Goal: Task Accomplishment & Management: Complete application form

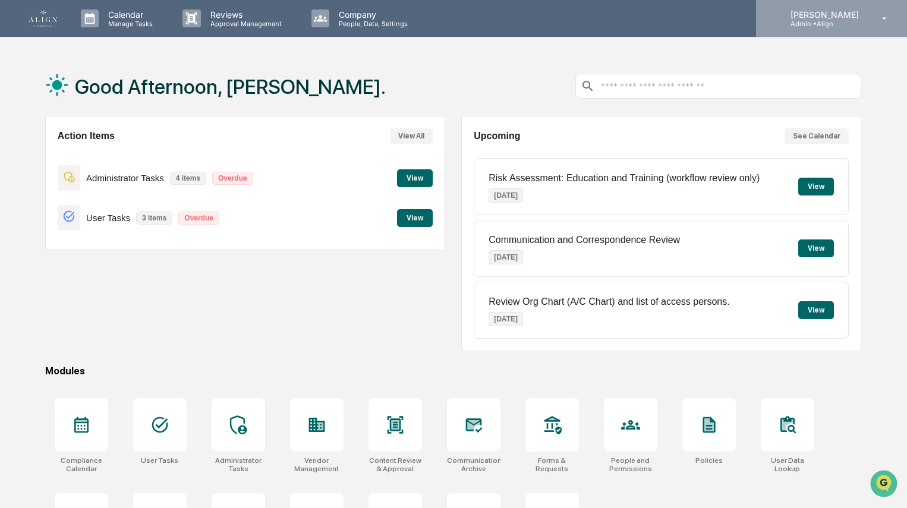
click at [842, 15] on p "[PERSON_NAME]" at bounding box center [823, 15] width 84 height 10
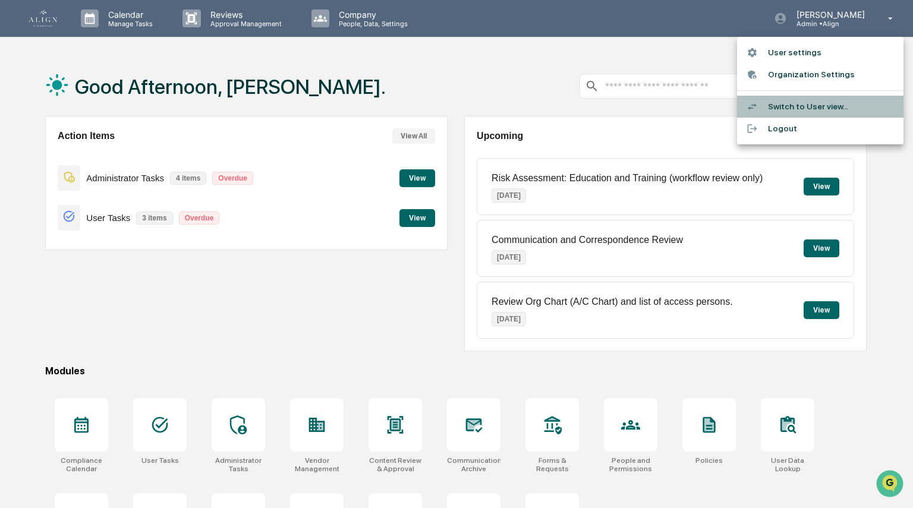
click at [784, 106] on li "Switch to User view..." at bounding box center [820, 107] width 166 height 22
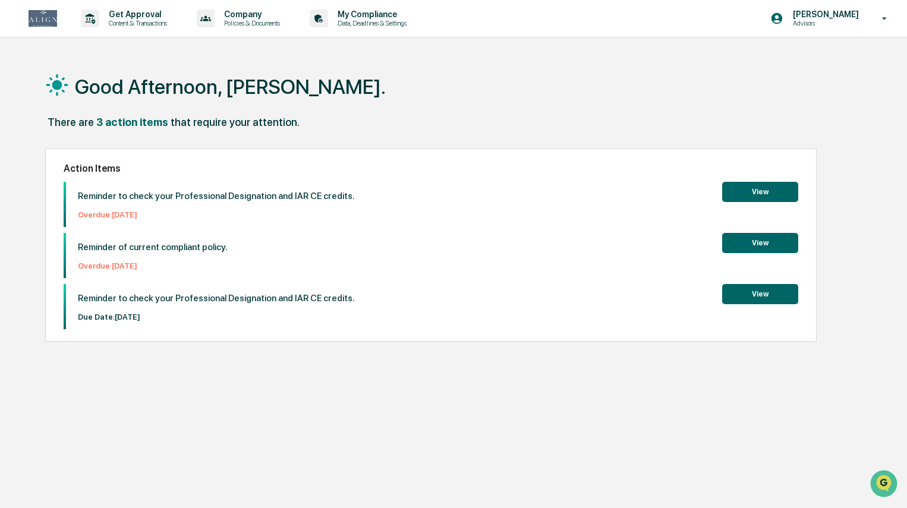
click at [761, 195] on button "View" at bounding box center [760, 192] width 76 height 20
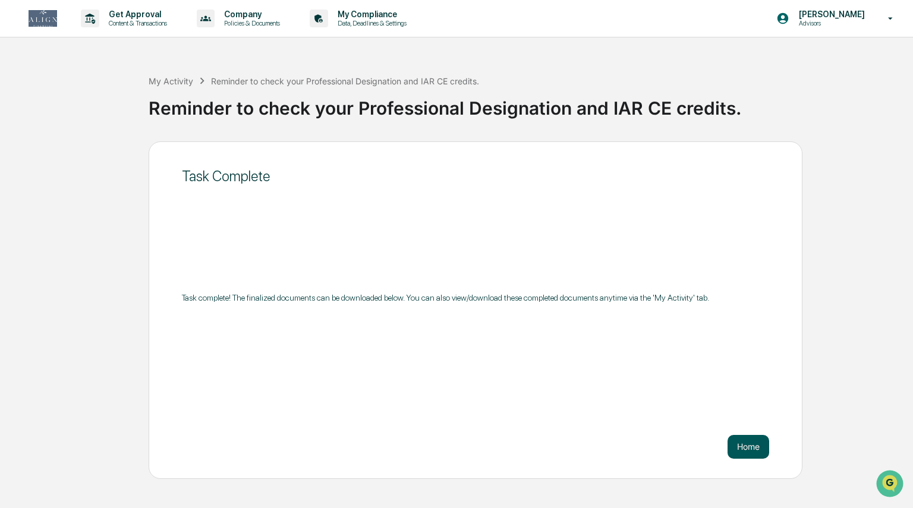
click at [750, 445] on button "Home" at bounding box center [748, 447] width 42 height 24
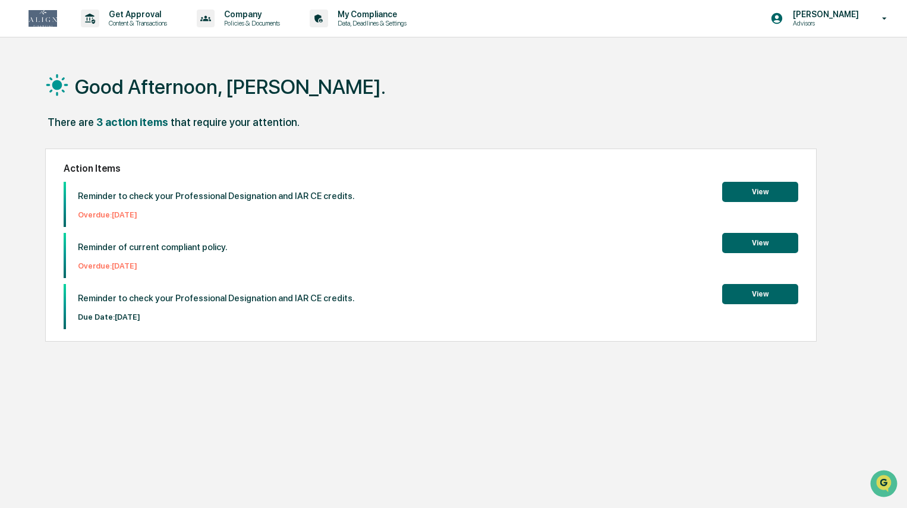
click at [786, 251] on button "View" at bounding box center [760, 243] width 76 height 20
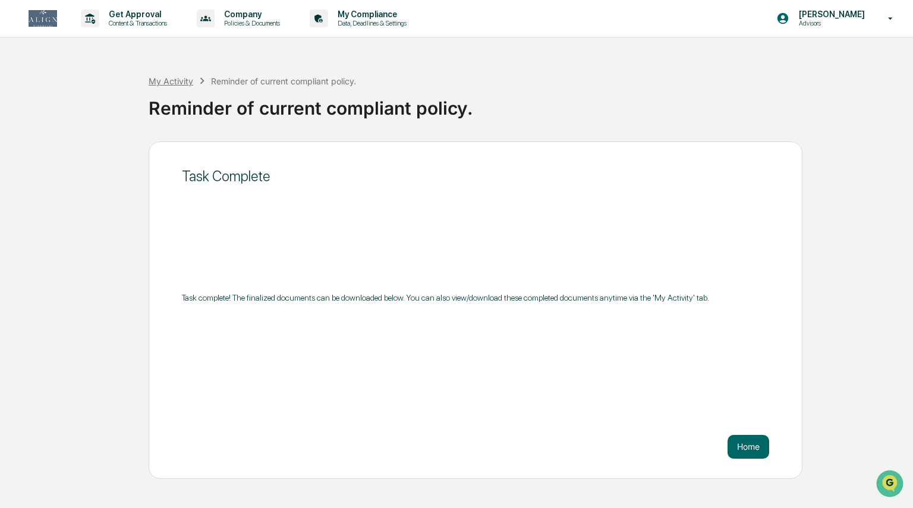
click at [180, 81] on div "My Activity" at bounding box center [171, 81] width 45 height 10
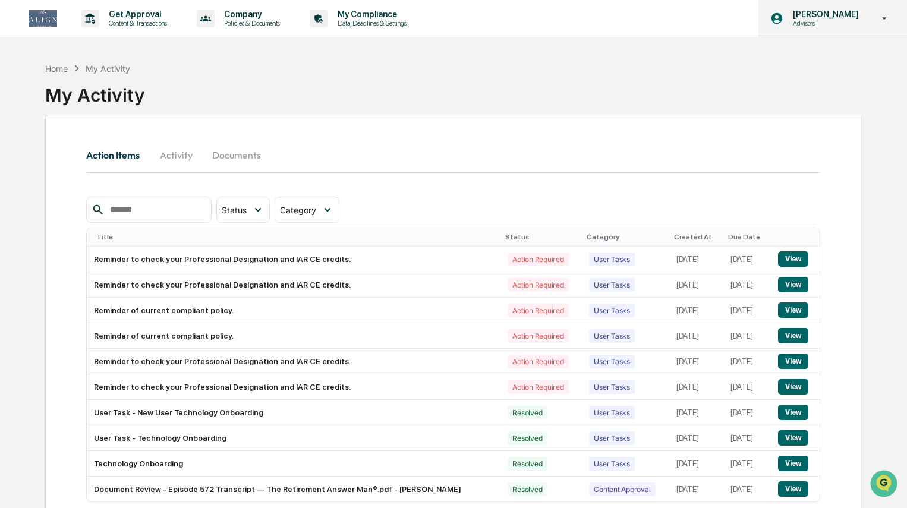
click at [833, 14] on p "[PERSON_NAME]" at bounding box center [823, 15] width 81 height 10
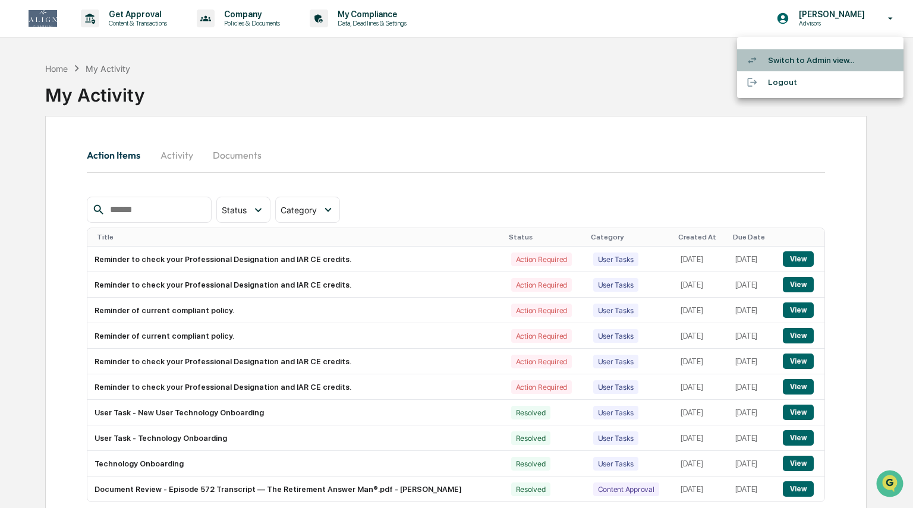
click at [782, 62] on li "Switch to Admin view..." at bounding box center [820, 60] width 166 height 22
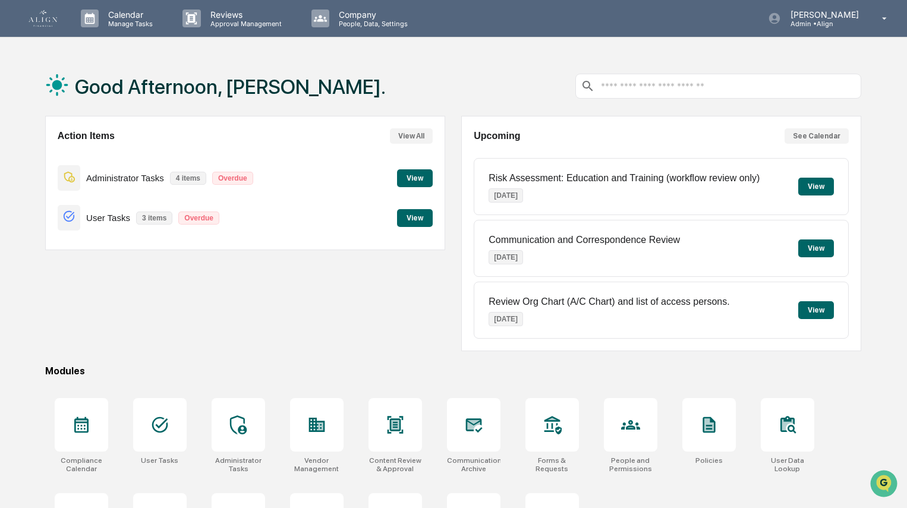
click at [414, 175] on button "View" at bounding box center [415, 178] width 36 height 18
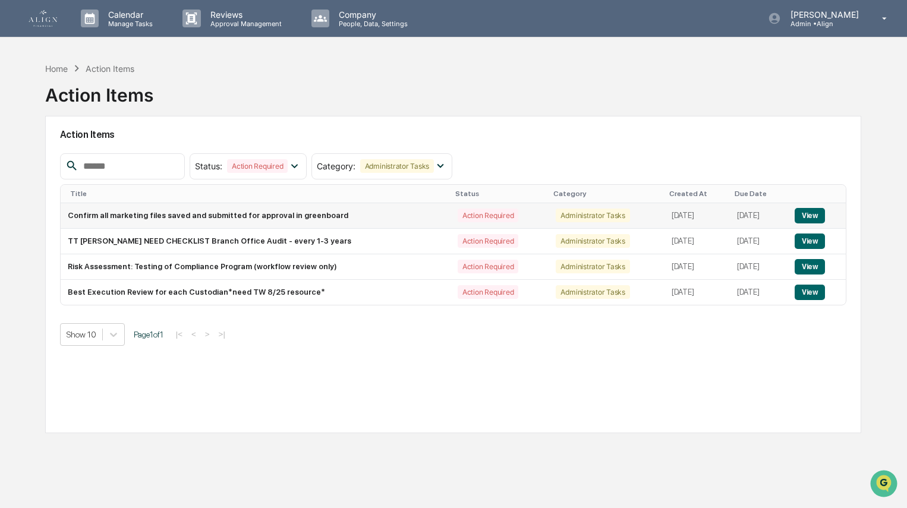
click at [263, 212] on td "Confirm all marketing files saved and submitted for approval in greenboard" at bounding box center [256, 216] width 390 height 26
click at [806, 213] on button "View" at bounding box center [810, 215] width 30 height 15
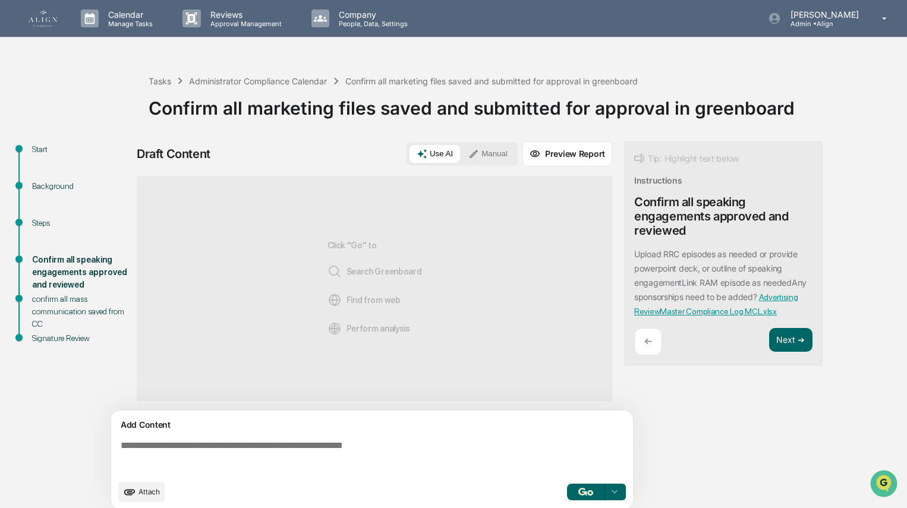
click at [271, 453] on textarea at bounding box center [374, 457] width 517 height 43
click at [494, 148] on button "Manual" at bounding box center [487, 154] width 53 height 18
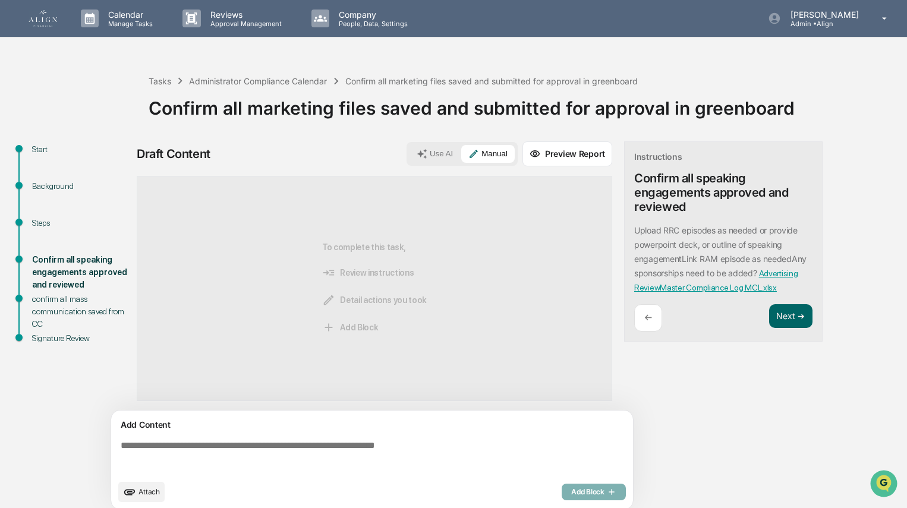
click at [214, 442] on textarea at bounding box center [374, 457] width 517 height 43
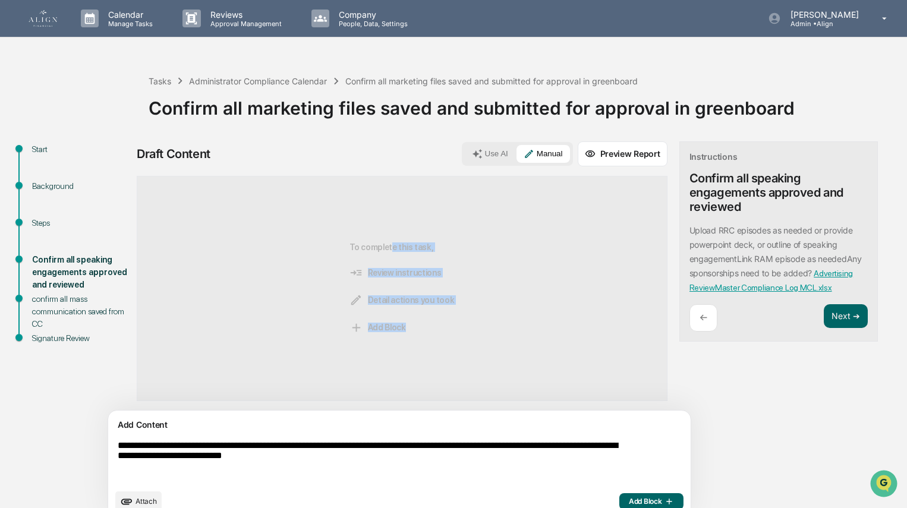
drag, startPoint x: 357, startPoint y: 184, endPoint x: 211, endPoint y: 467, distance: 318.7
click at [211, 467] on div "**********" at bounding box center [402, 333] width 531 height 385
click at [211, 467] on textarea "**********" at bounding box center [372, 462] width 518 height 52
type textarea "**********"
click at [629, 499] on span "Add Block" at bounding box center [651, 502] width 45 height 10
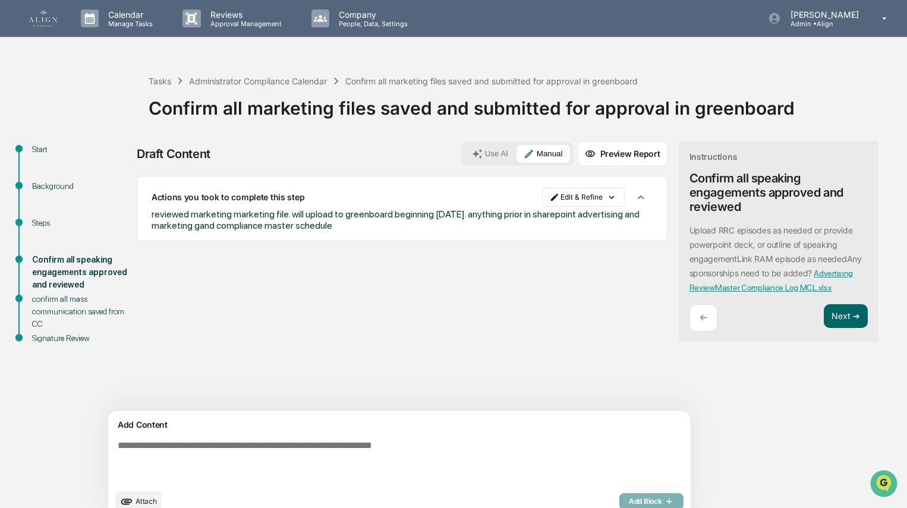
click at [179, 443] on textarea at bounding box center [372, 462] width 518 height 52
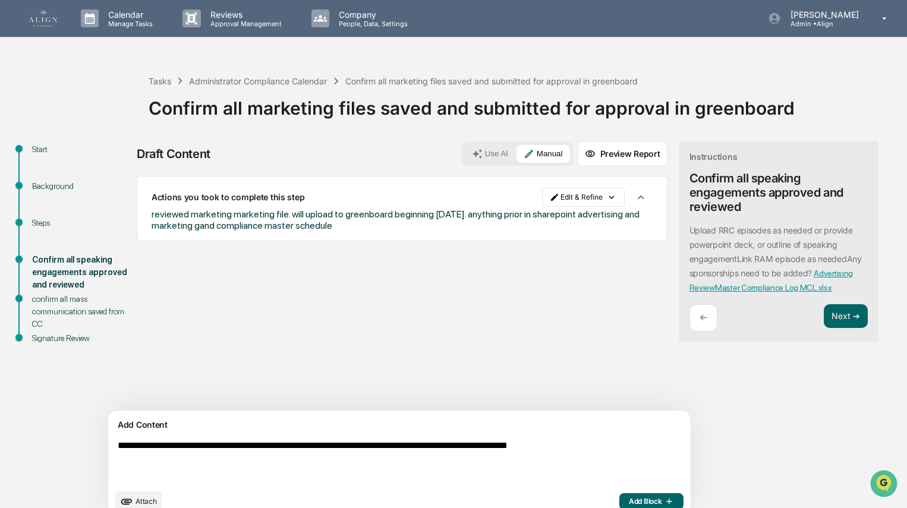
type textarea "**********"
click at [629, 497] on span "Add Block" at bounding box center [651, 502] width 45 height 10
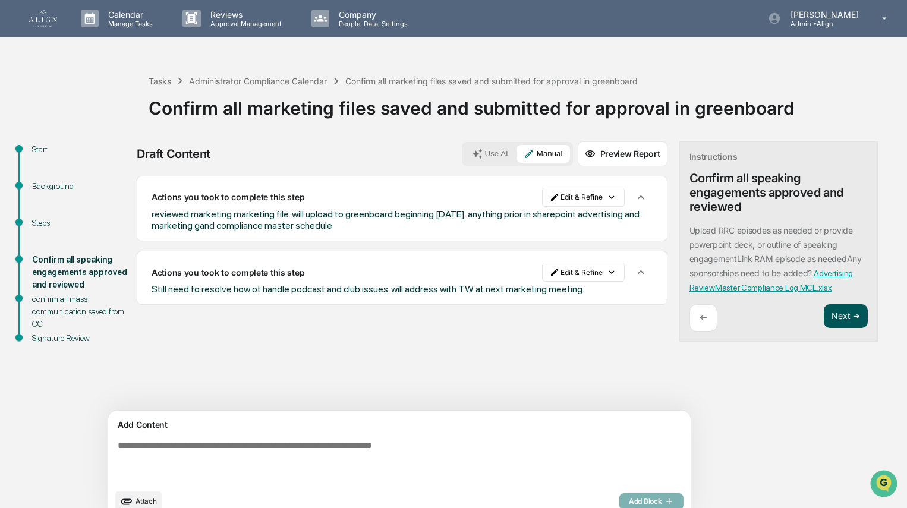
click at [824, 320] on button "Next ➔" at bounding box center [845, 316] width 43 height 24
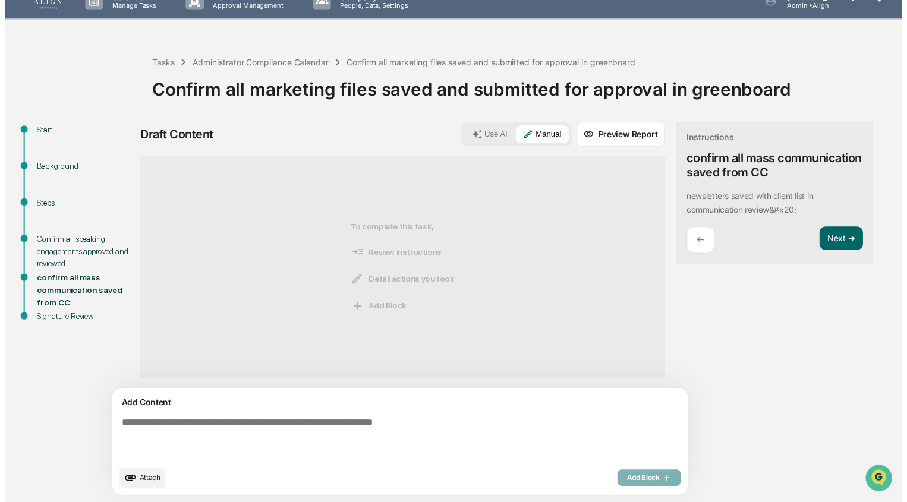
scroll to position [18, 0]
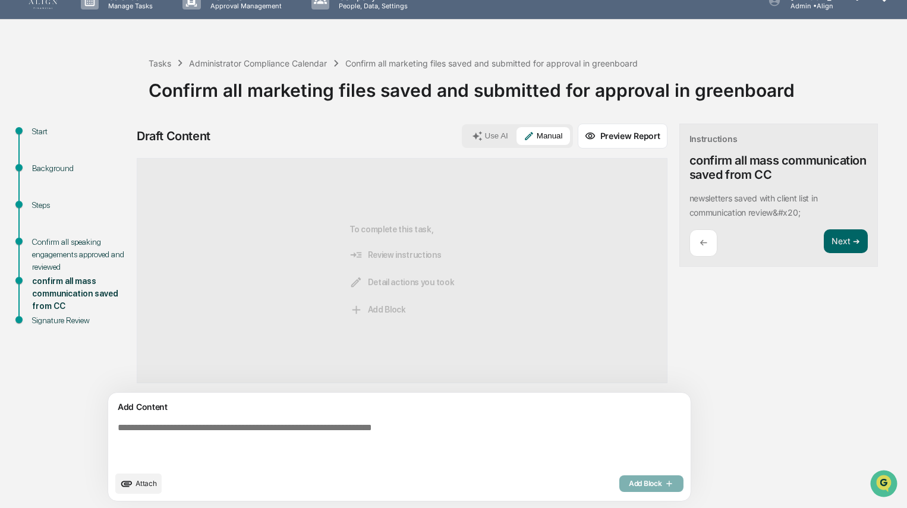
click at [241, 436] on textarea at bounding box center [372, 444] width 518 height 52
type textarea "**********"
click at [629, 483] on span "Add Block" at bounding box center [651, 484] width 45 height 10
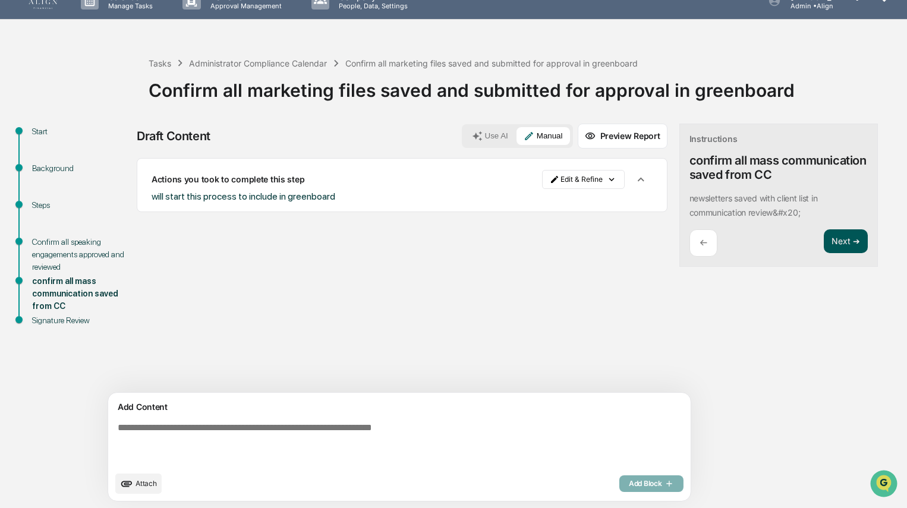
click at [824, 240] on button "Next ➔" at bounding box center [845, 241] width 43 height 24
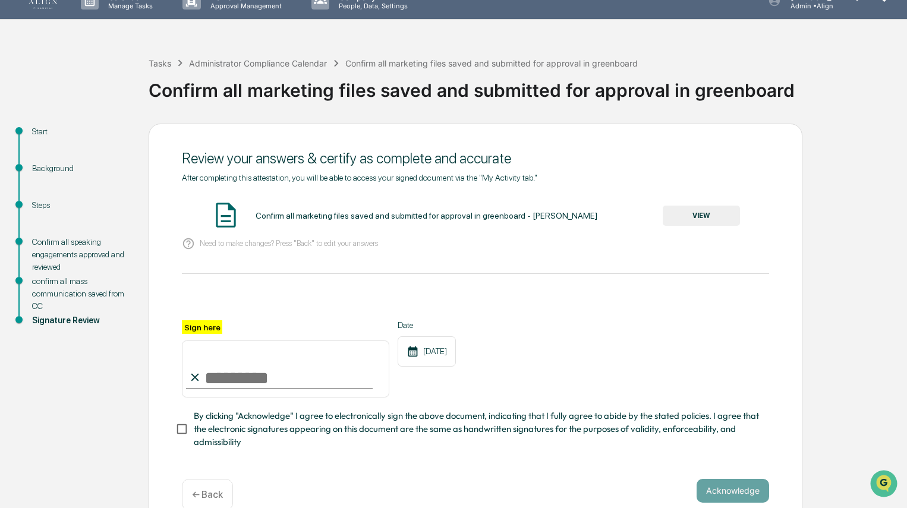
click at [228, 382] on input "Sign here" at bounding box center [285, 369] width 207 height 57
type input "**********"
click at [717, 206] on button "VIEW" at bounding box center [701, 216] width 77 height 20
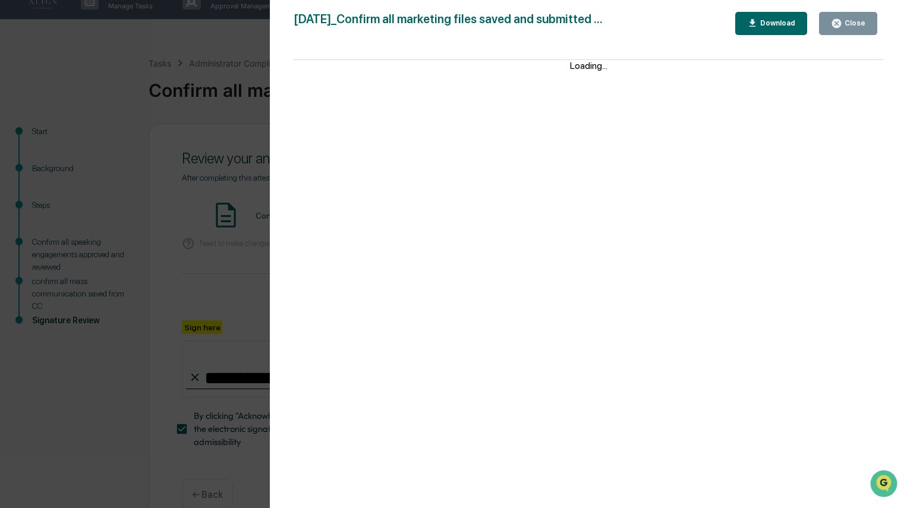
click at [848, 24] on div "Close" at bounding box center [853, 23] width 23 height 8
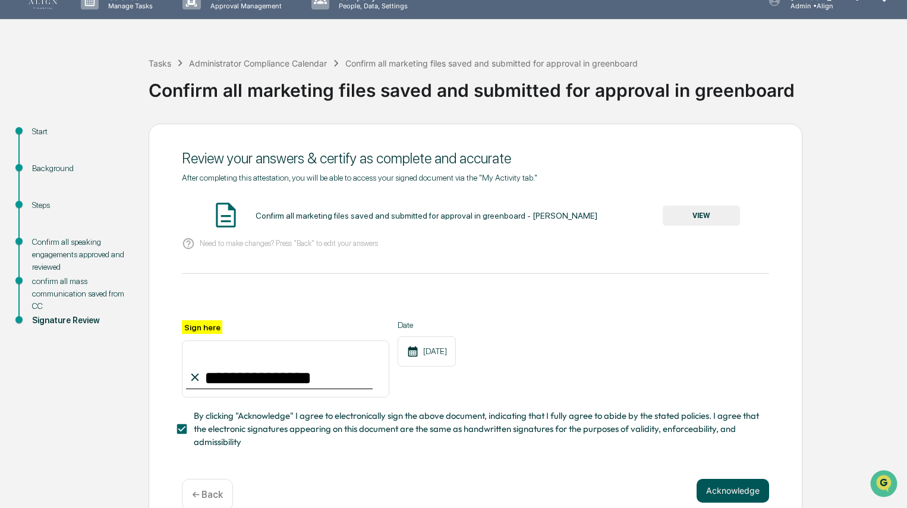
click at [739, 497] on button "Acknowledge" at bounding box center [733, 491] width 73 height 24
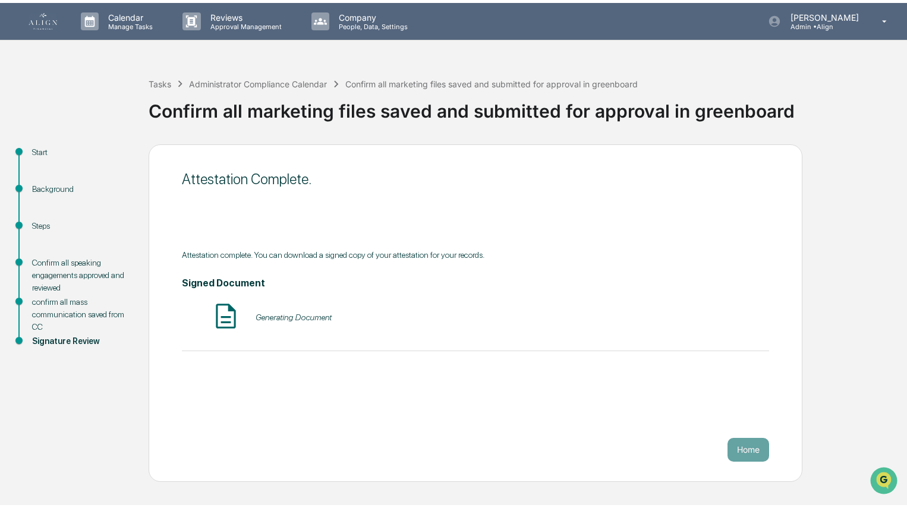
scroll to position [0, 0]
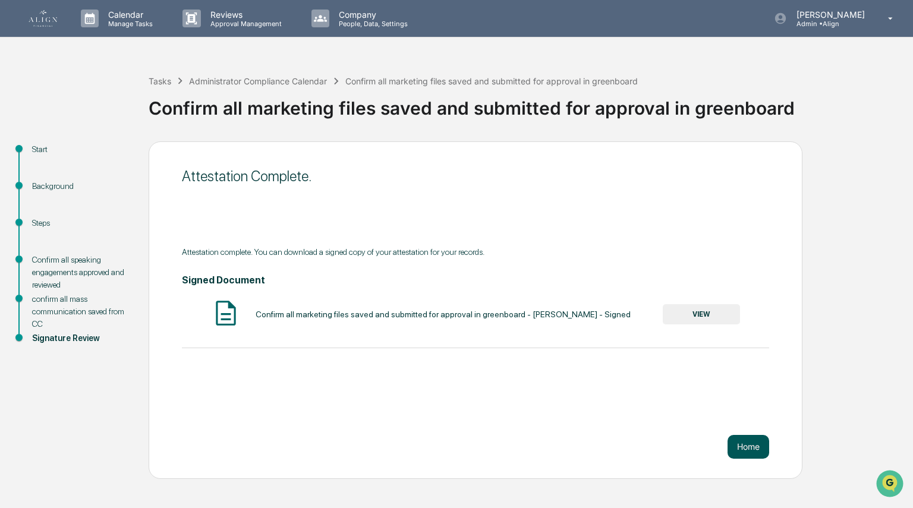
click at [750, 442] on button "Home" at bounding box center [748, 447] width 42 height 24
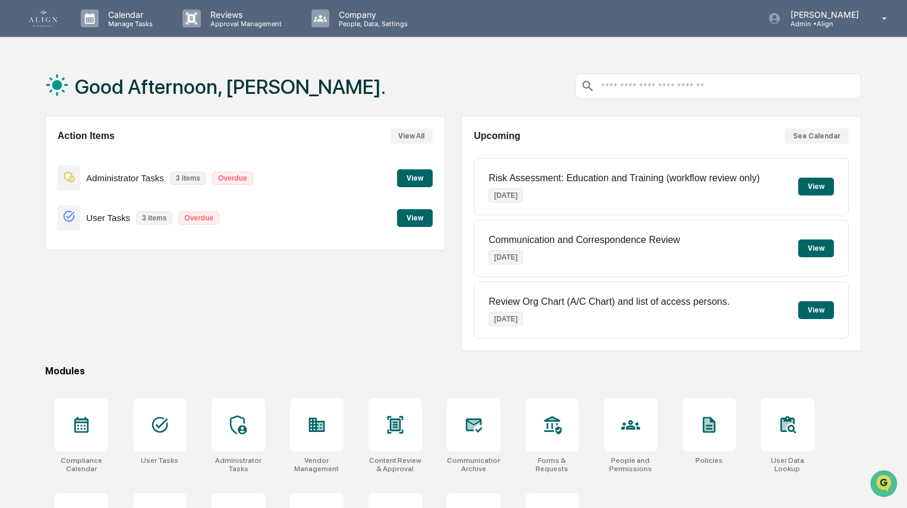
click at [414, 177] on button "View" at bounding box center [415, 178] width 36 height 18
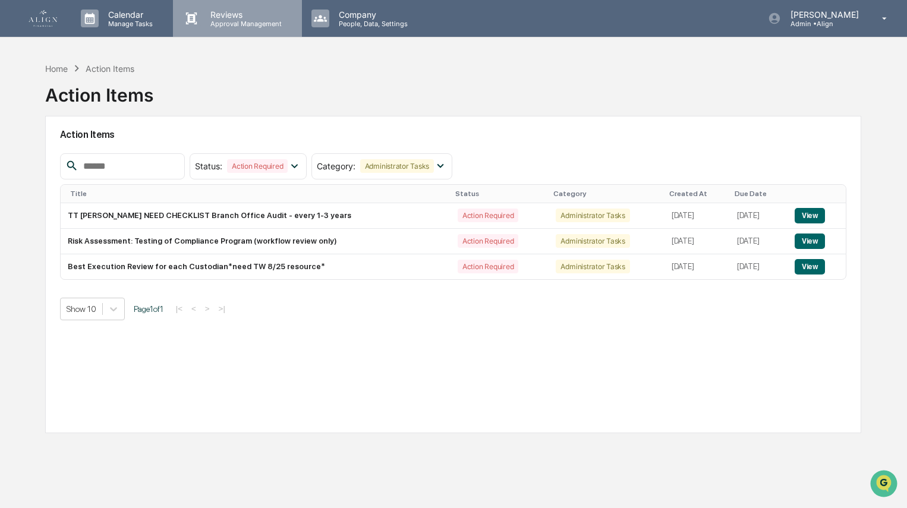
click at [232, 20] on p "Approval Management" at bounding box center [244, 24] width 87 height 8
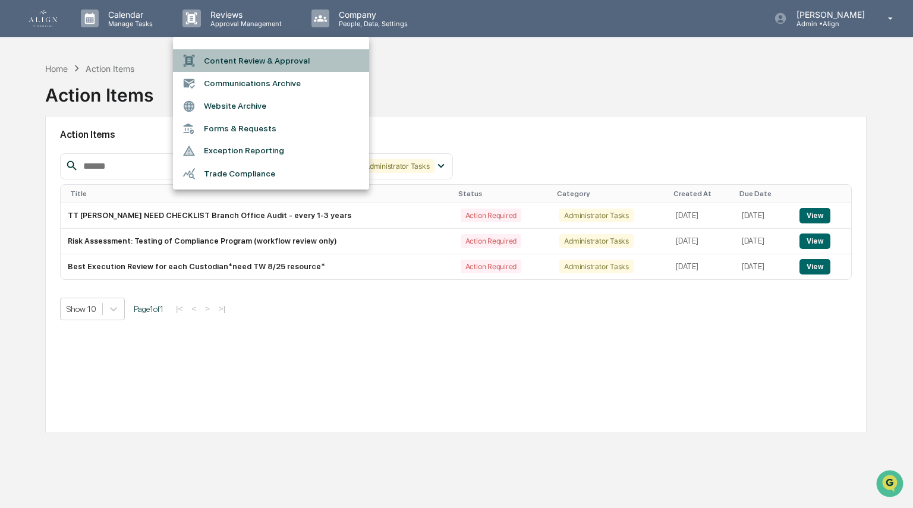
click at [243, 56] on li "Content Review & Approval" at bounding box center [271, 60] width 196 height 23
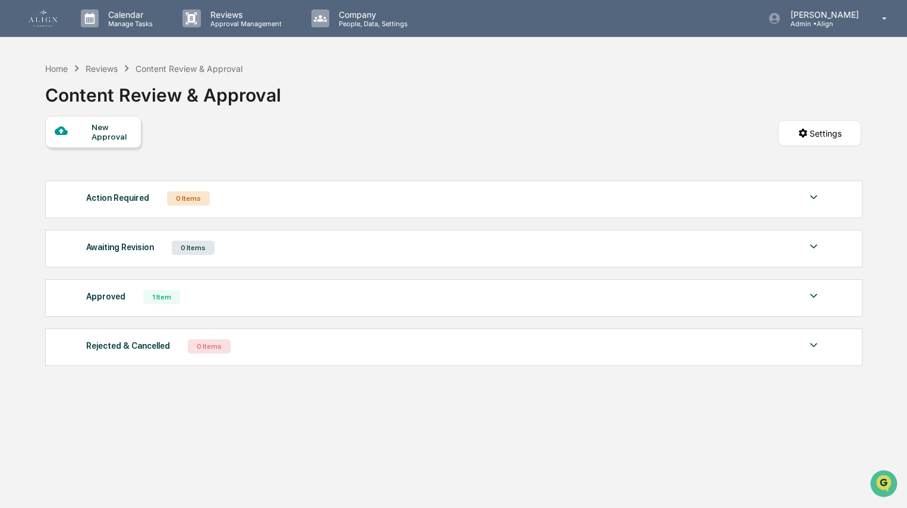
click at [104, 70] on div "Reviews" at bounding box center [102, 69] width 32 height 10
click at [105, 70] on div "Reviews" at bounding box center [102, 69] width 32 height 10
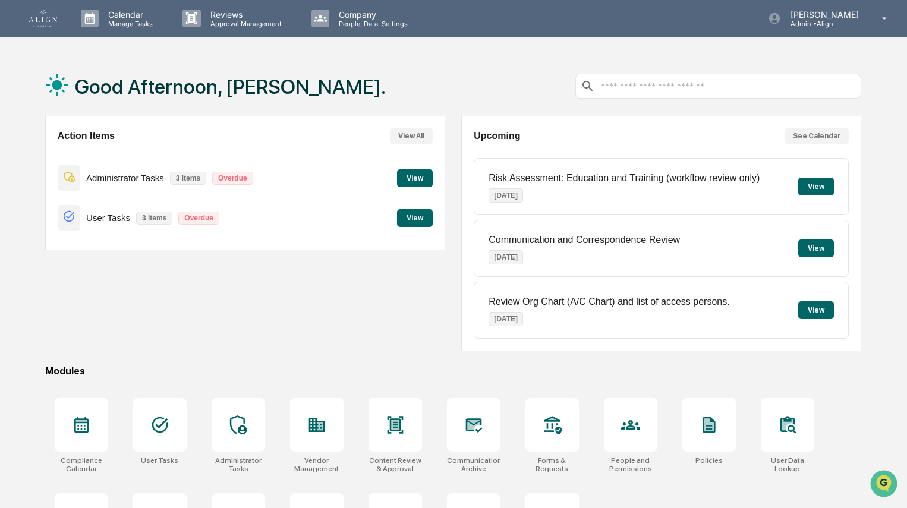
scroll to position [65, 0]
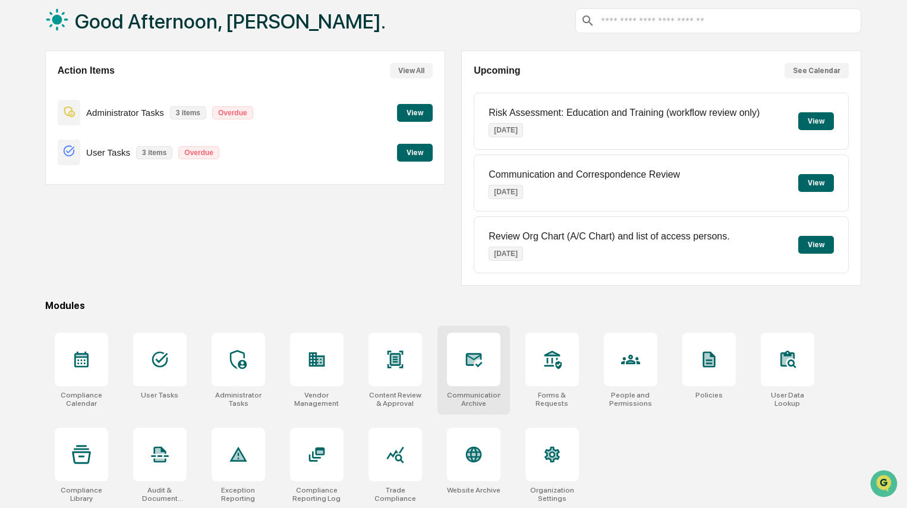
click at [478, 363] on icon at bounding box center [473, 360] width 17 height 14
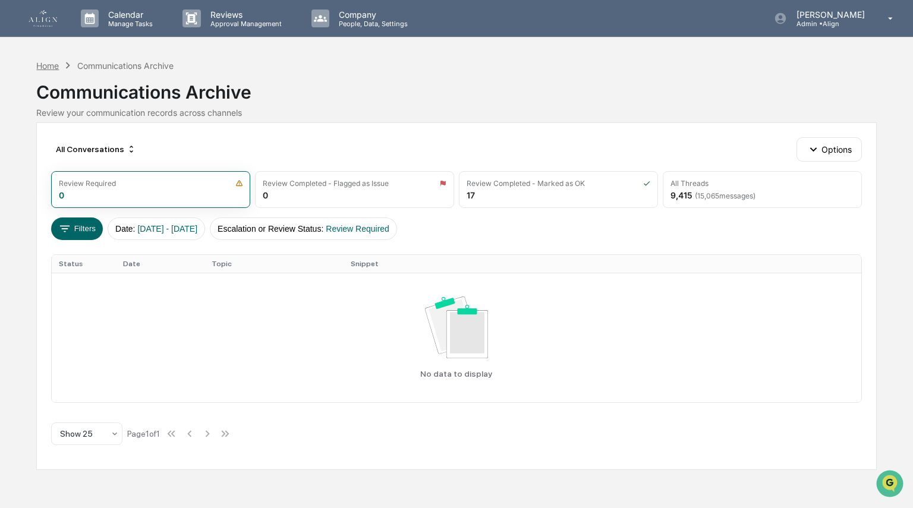
click at [43, 62] on div "Home" at bounding box center [47, 66] width 23 height 10
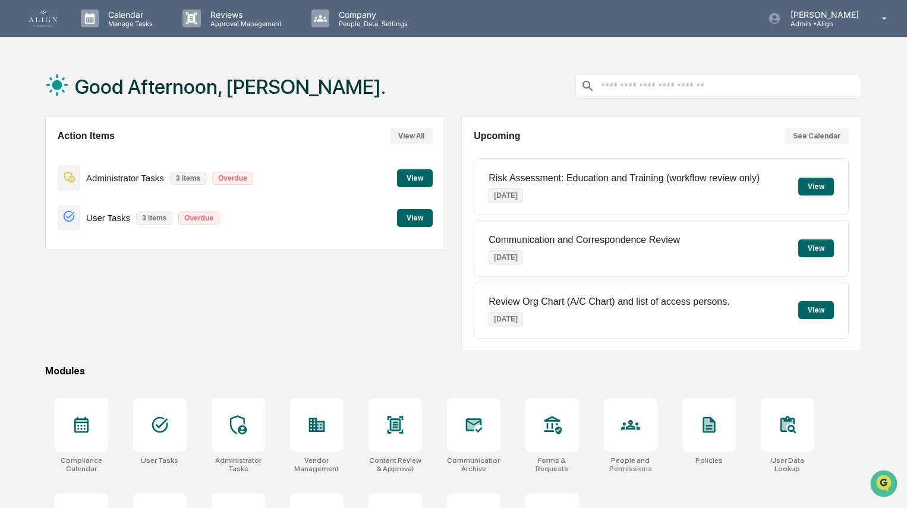
scroll to position [65, 0]
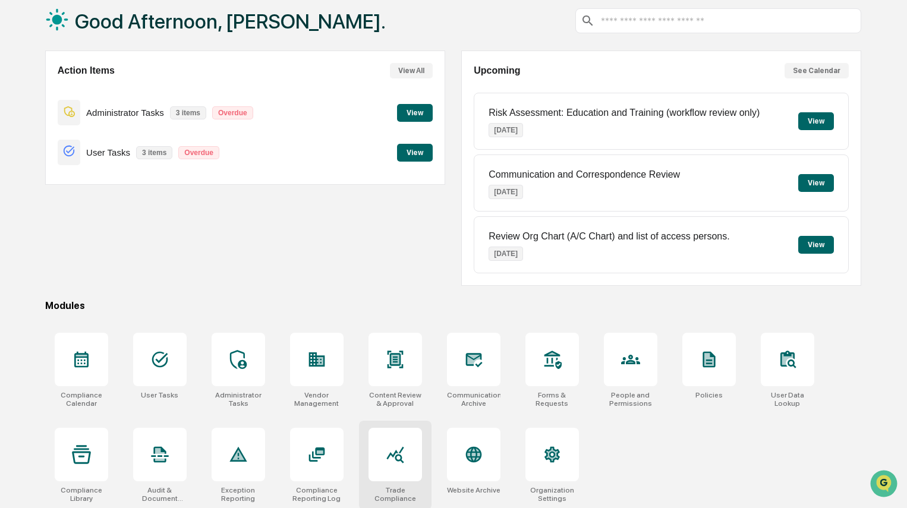
click at [398, 459] on icon at bounding box center [394, 455] width 17 height 17
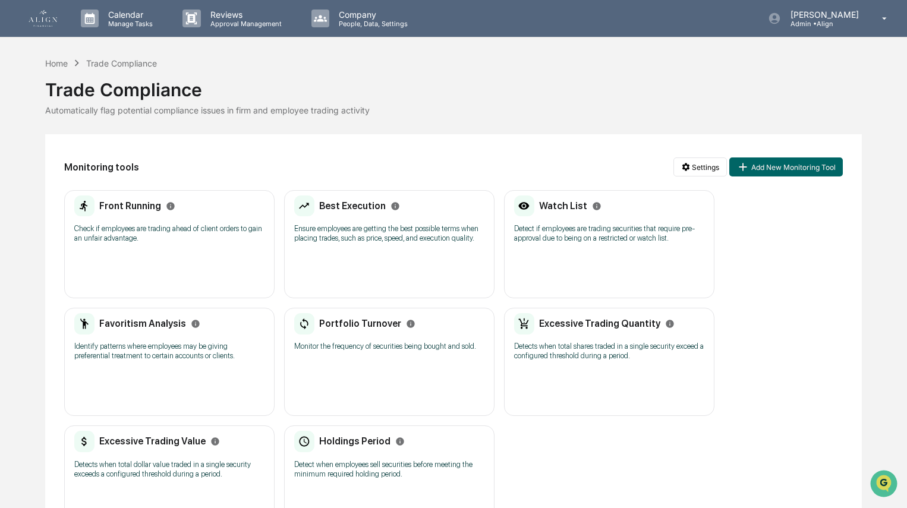
click at [218, 250] on div "Front Running Check if employees are trading ahead of client orders to gain an …" at bounding box center [169, 223] width 190 height 55
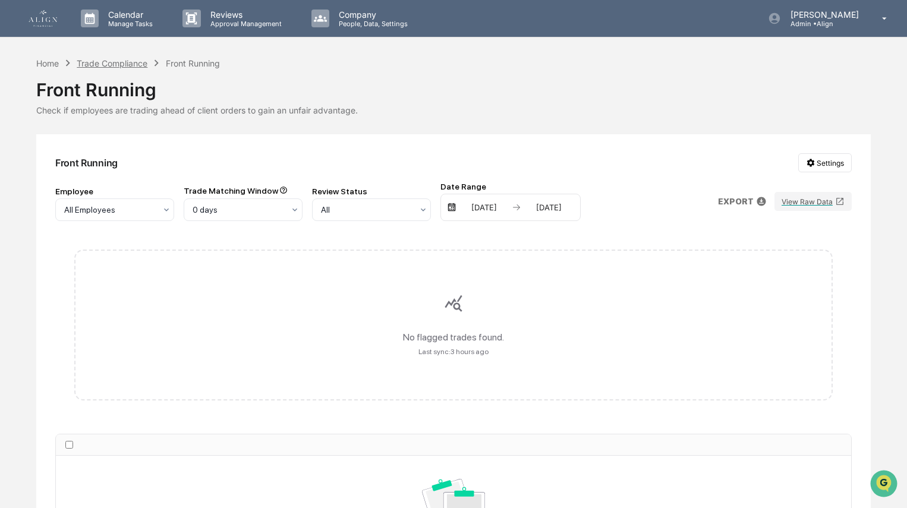
click at [113, 64] on div "Trade Compliance" at bounding box center [112, 63] width 71 height 10
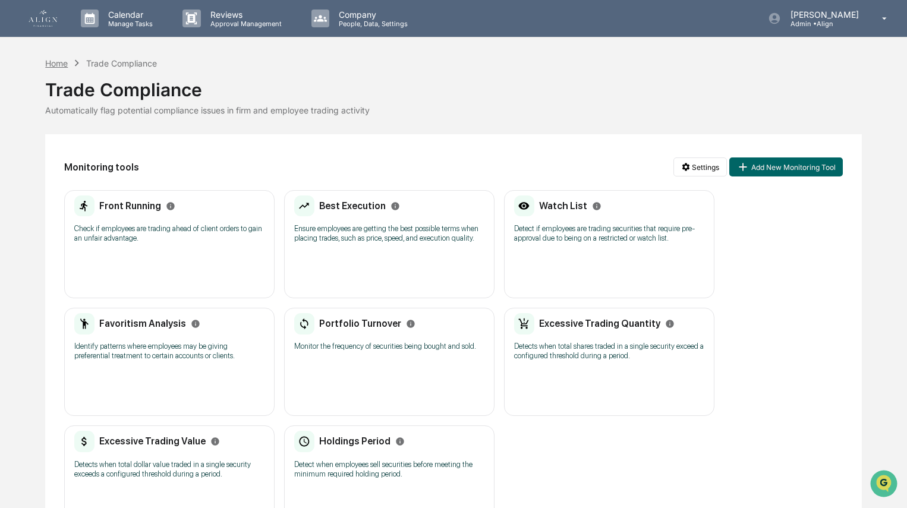
click at [52, 59] on div "Home" at bounding box center [56, 63] width 23 height 10
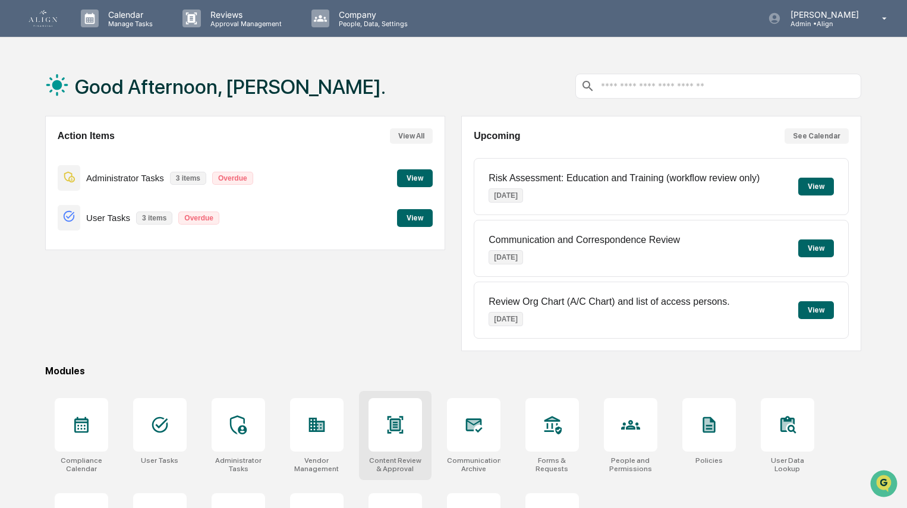
click at [396, 423] on icon at bounding box center [395, 424] width 16 height 17
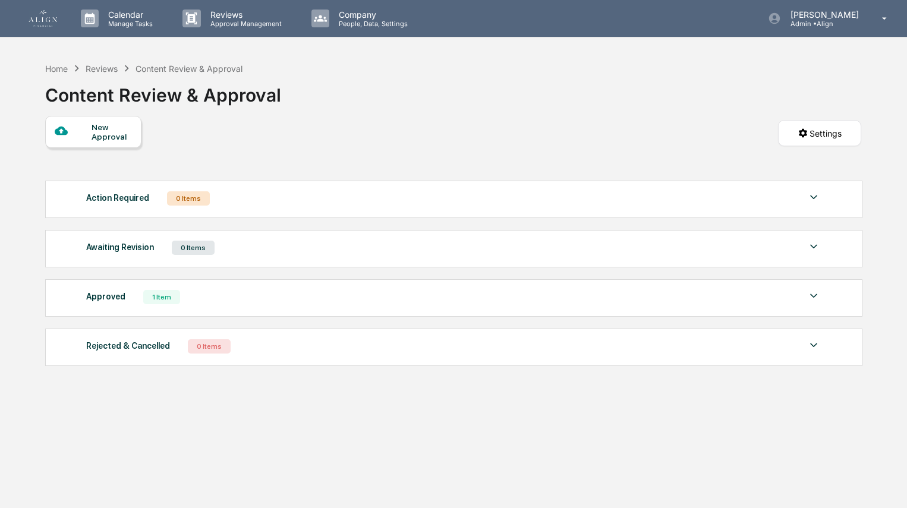
click at [124, 137] on div "New Approval" at bounding box center [112, 131] width 40 height 19
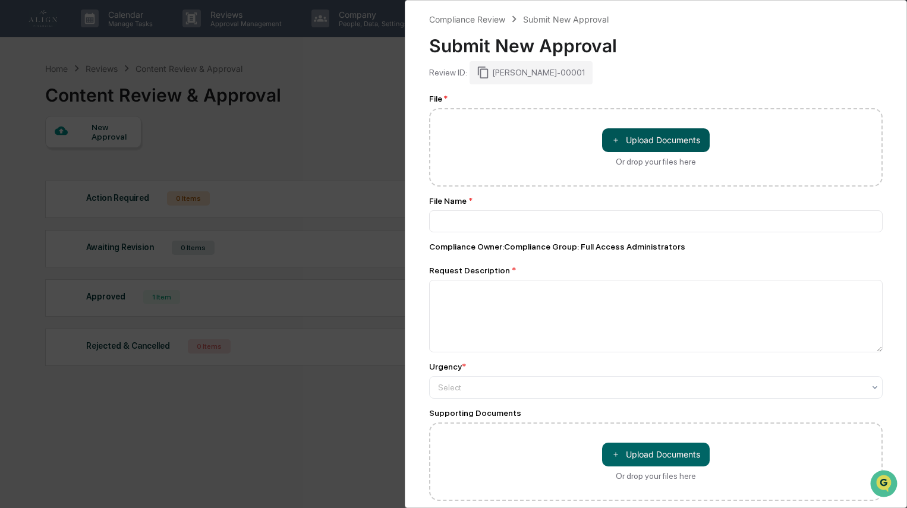
click at [647, 142] on button "＋ Upload Documents" at bounding box center [656, 140] width 108 height 24
type input "**********"
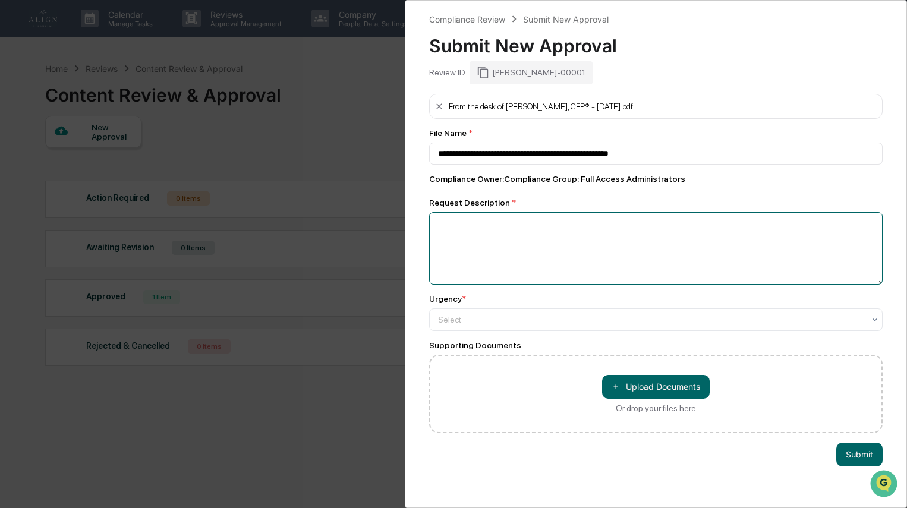
click at [521, 233] on textarea at bounding box center [655, 248] width 453 height 73
type textarea "**********"
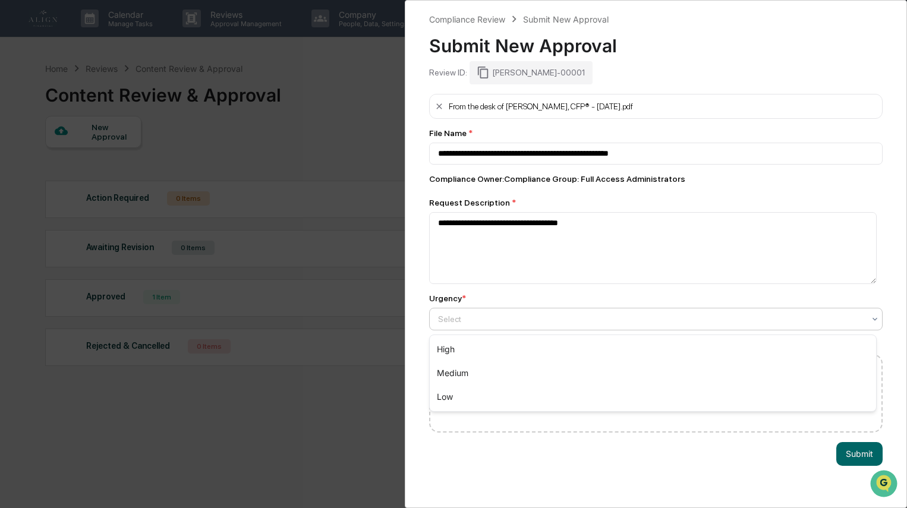
click at [459, 318] on div at bounding box center [651, 319] width 426 height 12
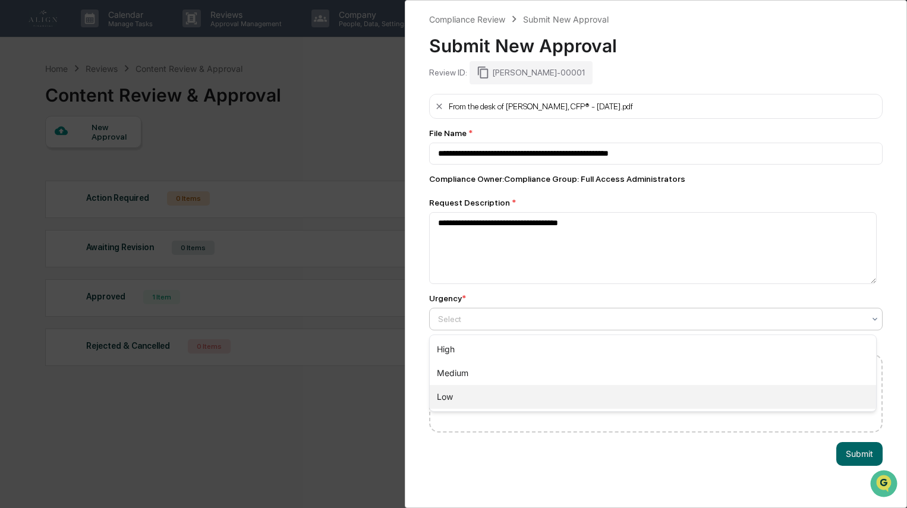
click at [453, 395] on div "Low" at bounding box center [653, 397] width 446 height 24
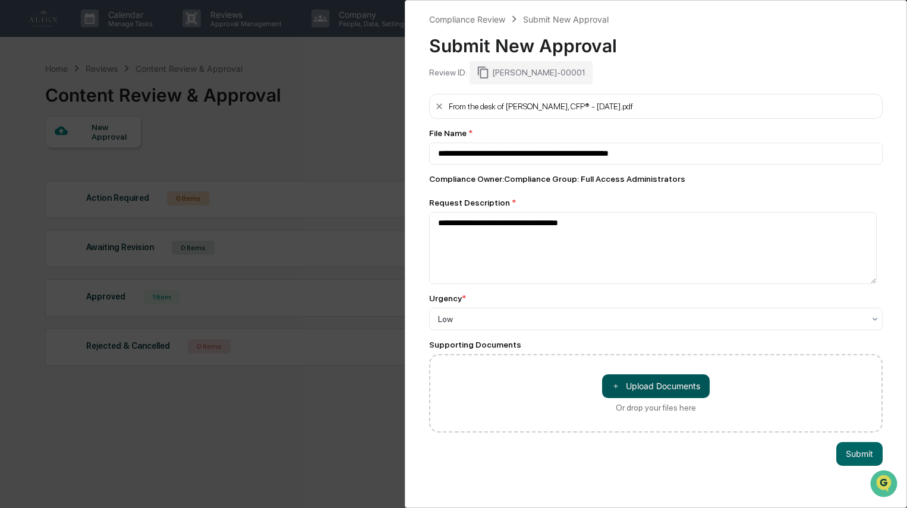
click at [680, 391] on button "＋ Upload Documents" at bounding box center [656, 386] width 108 height 24
click at [664, 385] on button "＋ Upload Documents" at bounding box center [656, 386] width 108 height 24
click at [661, 389] on button "＋ Upload Documents" at bounding box center [656, 386] width 108 height 24
click at [855, 455] on button "Submit" at bounding box center [859, 454] width 46 height 24
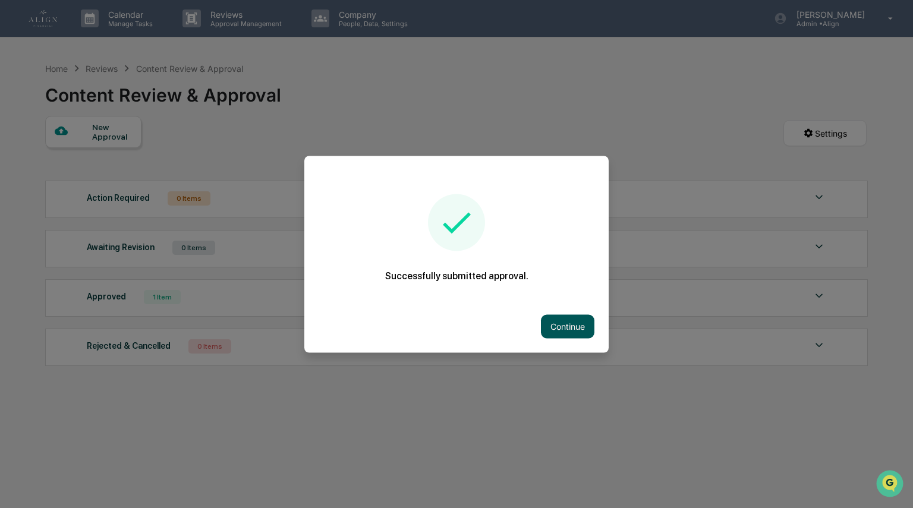
click at [573, 327] on button "Continue" at bounding box center [567, 326] width 53 height 24
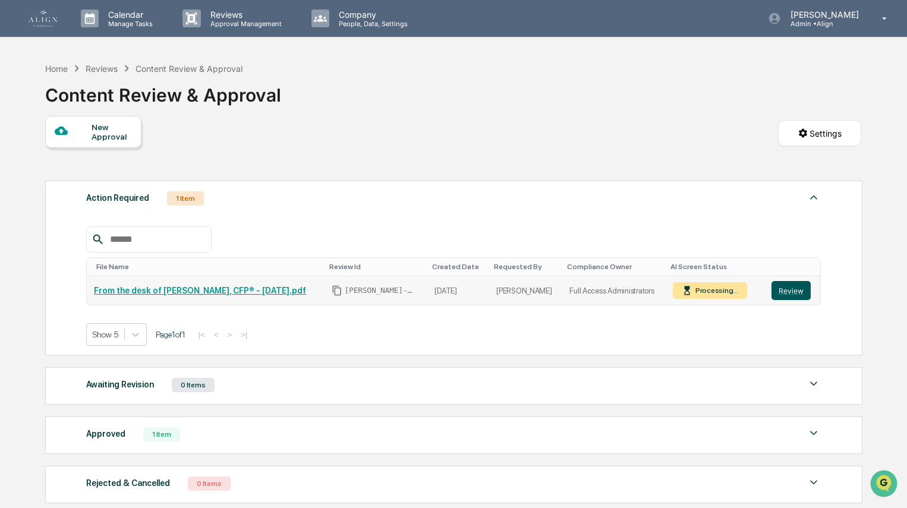
click at [793, 289] on button "Review" at bounding box center [790, 290] width 39 height 19
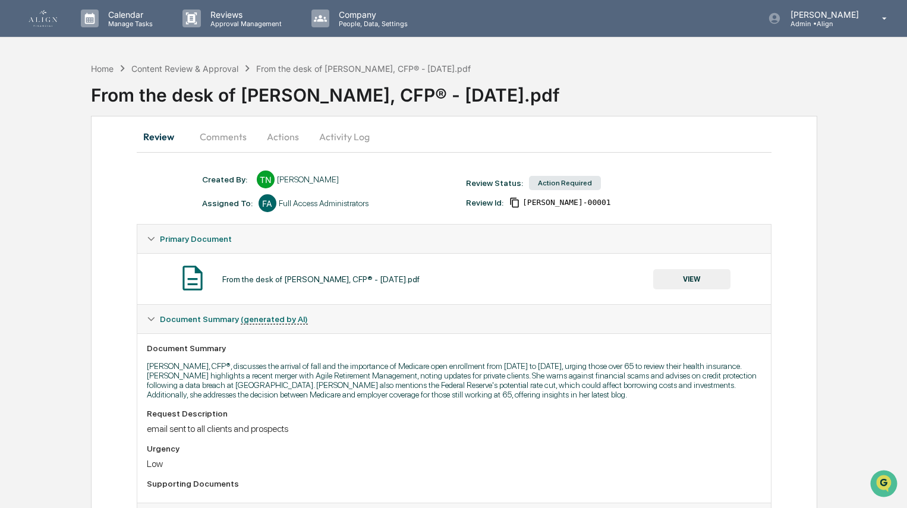
click at [219, 140] on button "Comments" at bounding box center [223, 136] width 66 height 29
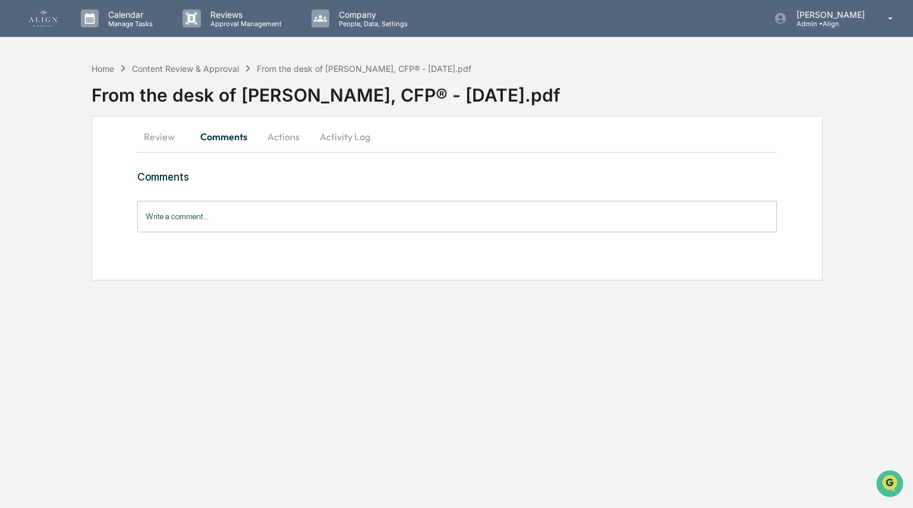
click at [279, 137] on button "Actions" at bounding box center [283, 136] width 53 height 29
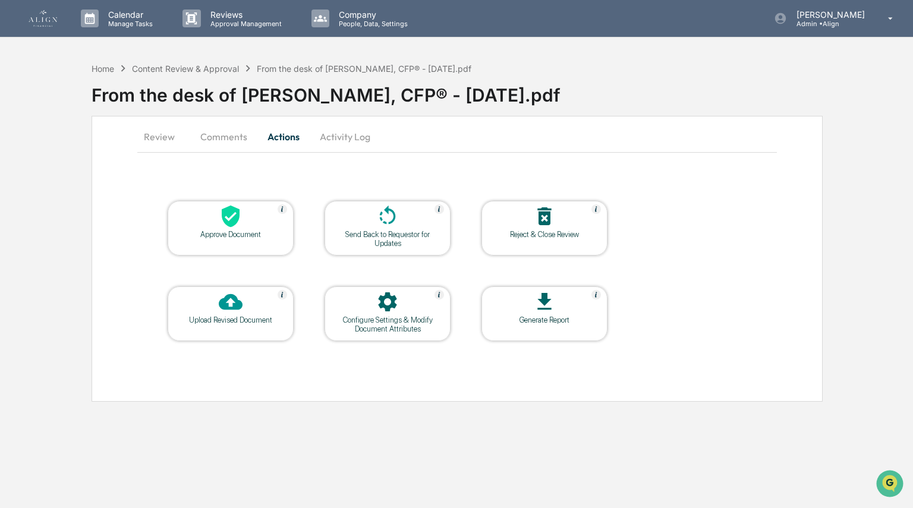
click at [233, 316] on div "Upload Revised Document" at bounding box center [230, 320] width 107 height 9
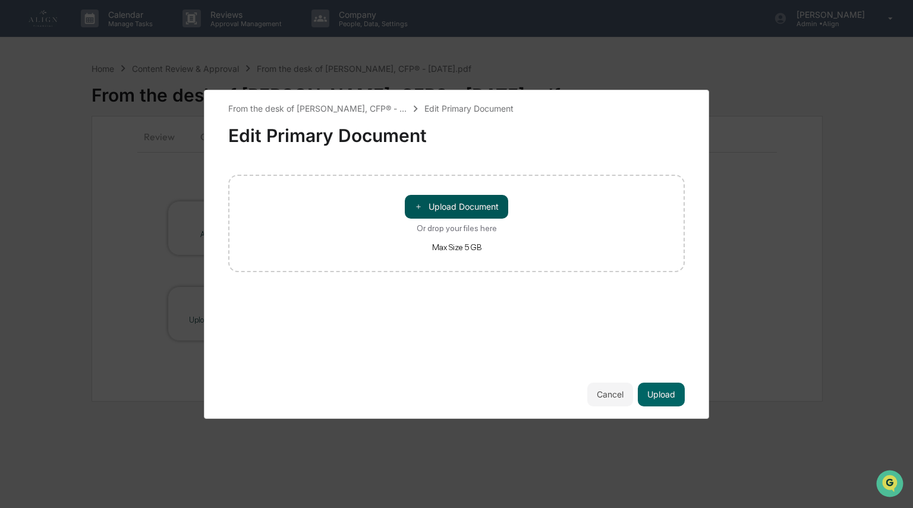
click at [462, 205] on button "＋ Upload Document" at bounding box center [456, 207] width 103 height 24
click at [613, 390] on button "Cancel" at bounding box center [610, 395] width 46 height 24
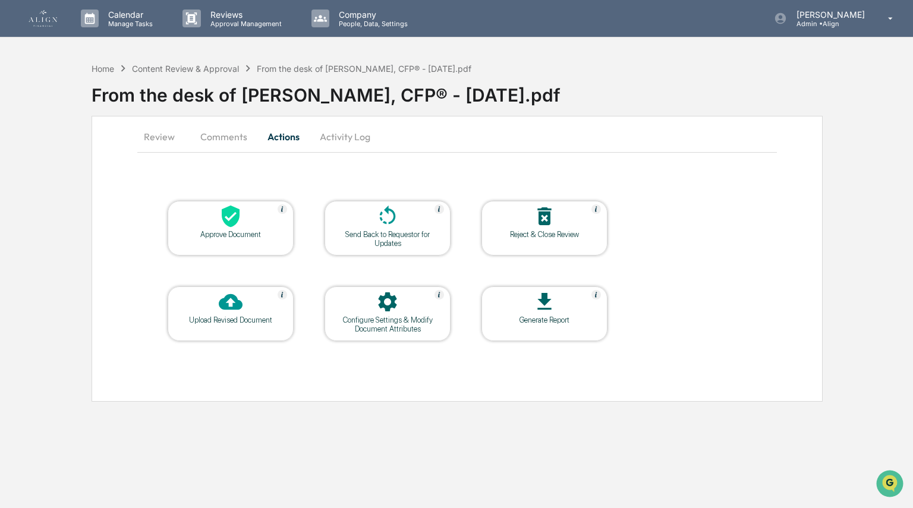
click at [348, 135] on button "Activity Log" at bounding box center [345, 136] width 70 height 29
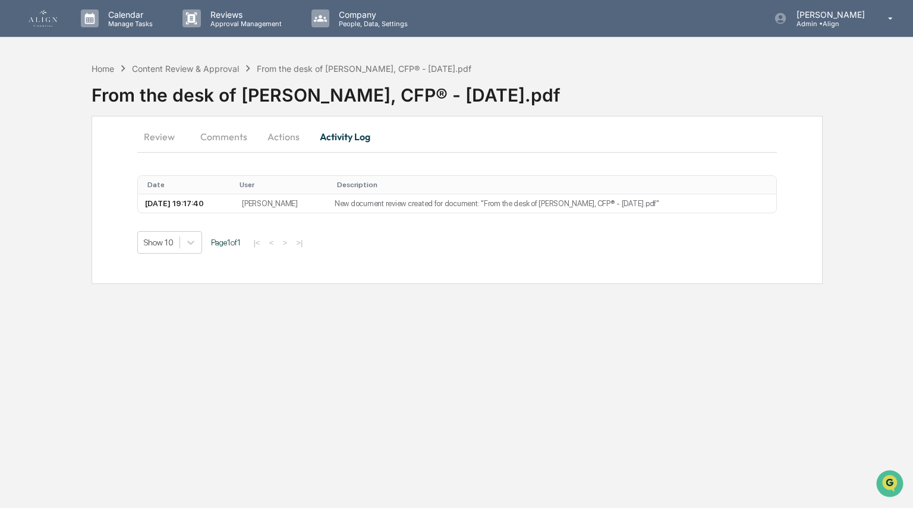
click at [157, 135] on button "Review" at bounding box center [163, 136] width 53 height 29
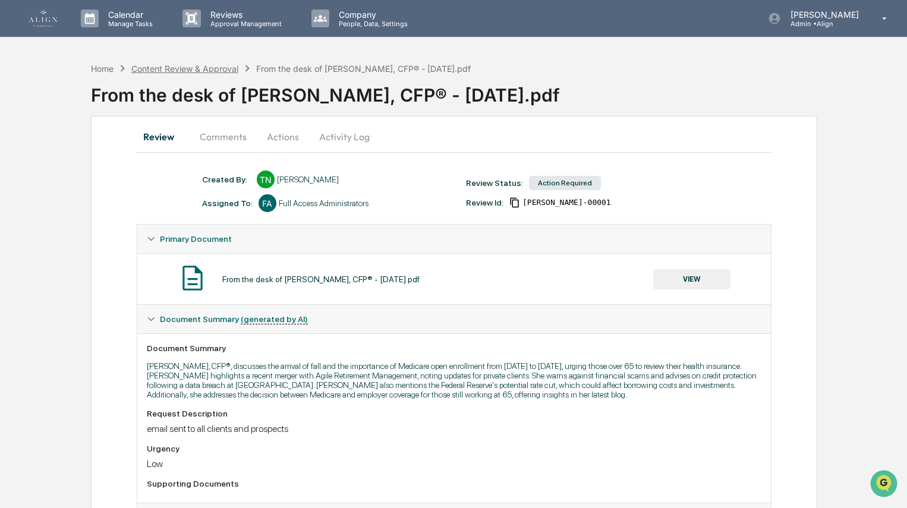
click at [204, 68] on div "Content Review & Approval" at bounding box center [184, 69] width 107 height 10
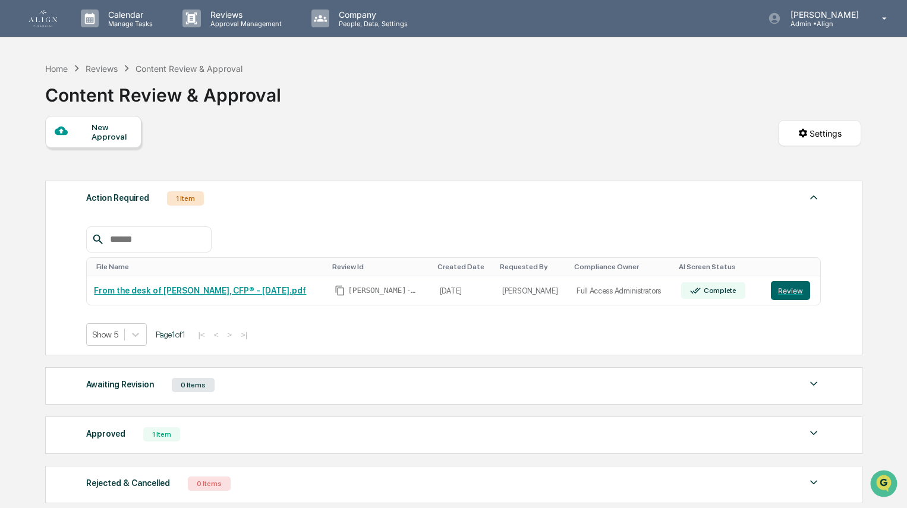
click at [475, 340] on div "Show 5 Page 1 of 1 |< < > >|" at bounding box center [453, 334] width 735 height 23
click at [103, 70] on div "Reviews" at bounding box center [102, 69] width 32 height 10
click at [310, 267] on div "File Name" at bounding box center [209, 267] width 226 height 8
click at [58, 73] on div "Home" at bounding box center [56, 69] width 23 height 10
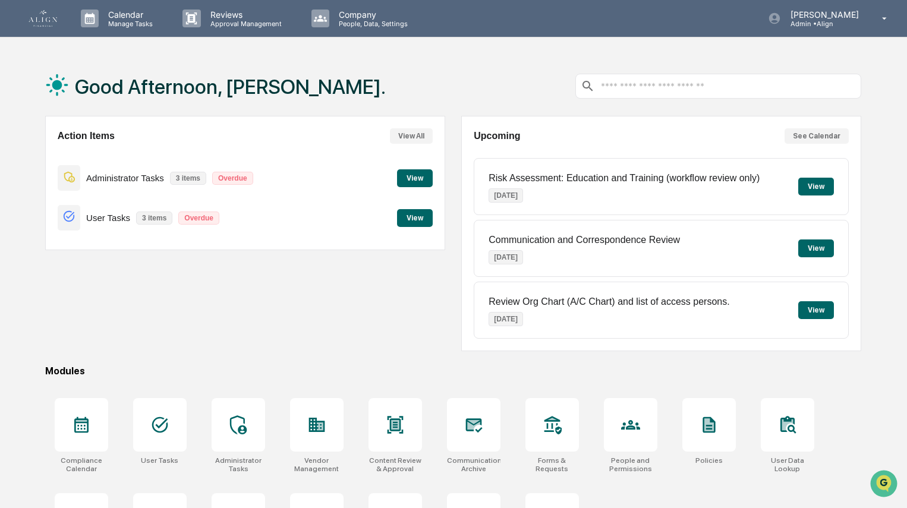
click at [418, 177] on button "View" at bounding box center [415, 178] width 36 height 18
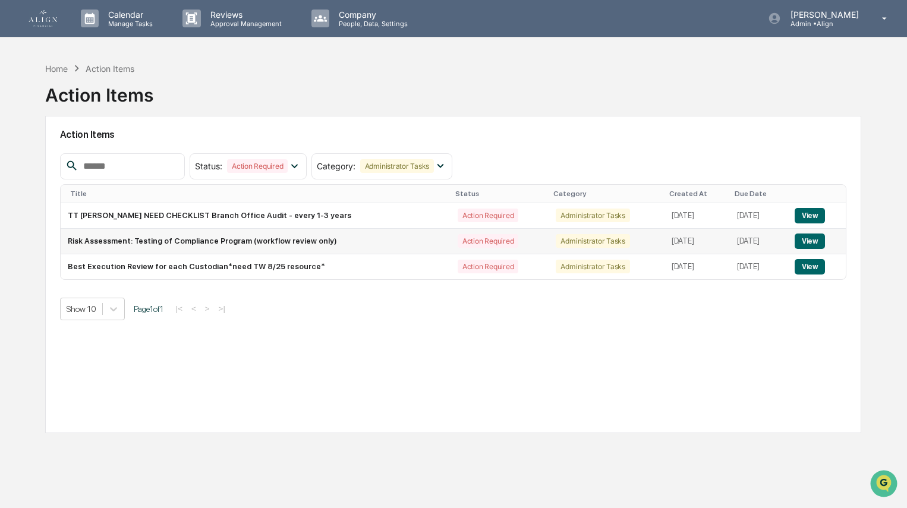
click at [811, 237] on button "View" at bounding box center [810, 241] width 30 height 15
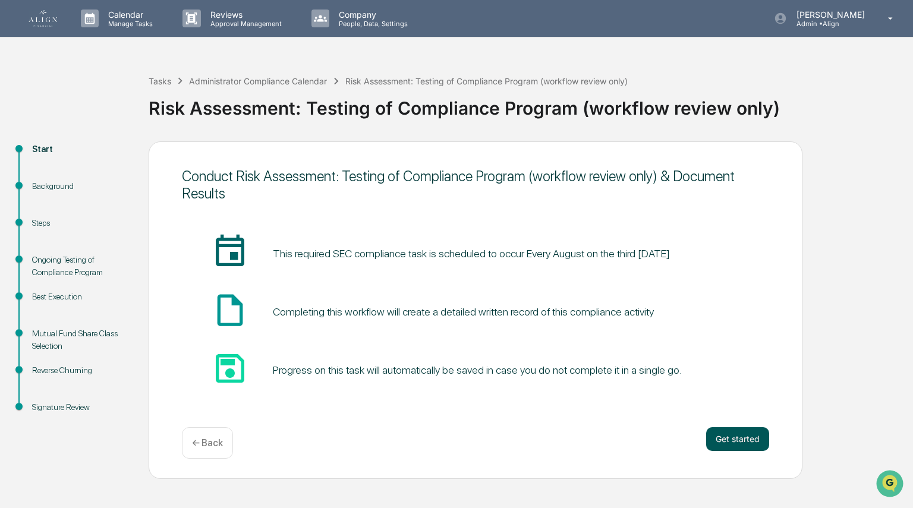
click at [738, 437] on button "Get started" at bounding box center [737, 439] width 63 height 24
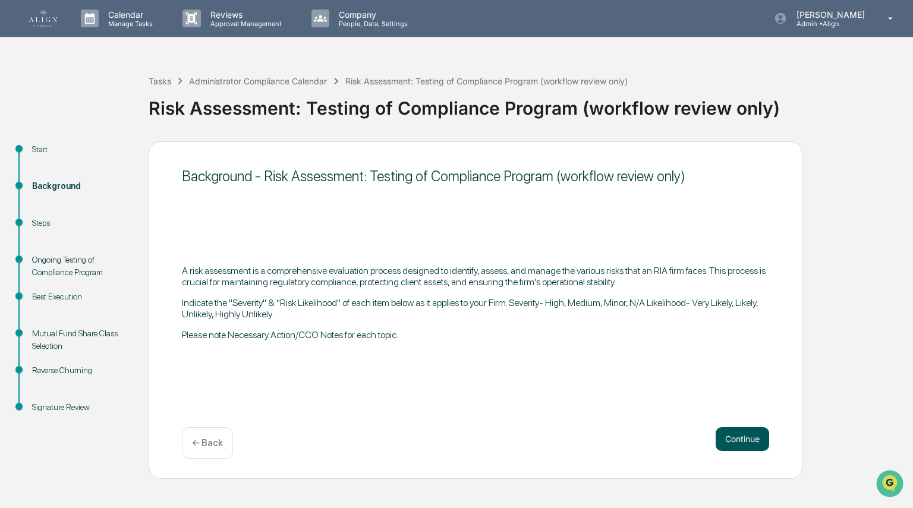
click at [740, 443] on button "Continue" at bounding box center [742, 439] width 53 height 24
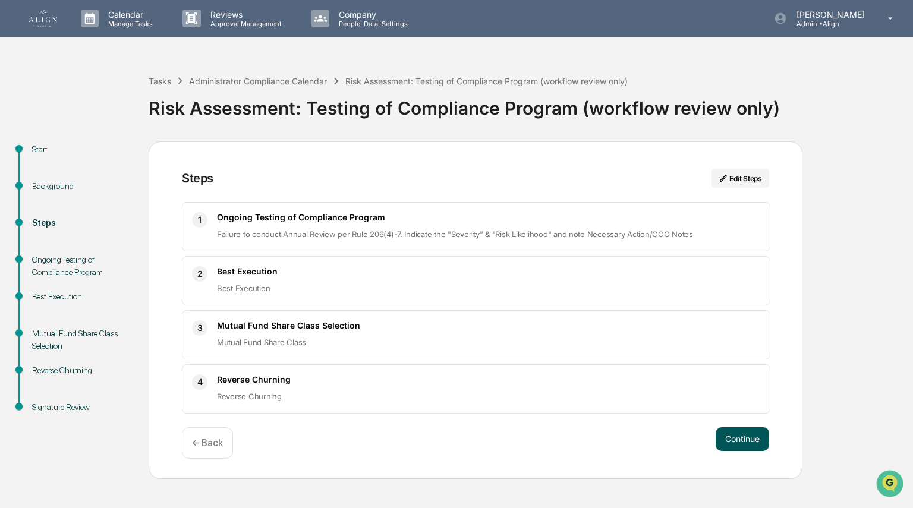
click at [740, 439] on button "Continue" at bounding box center [742, 439] width 53 height 24
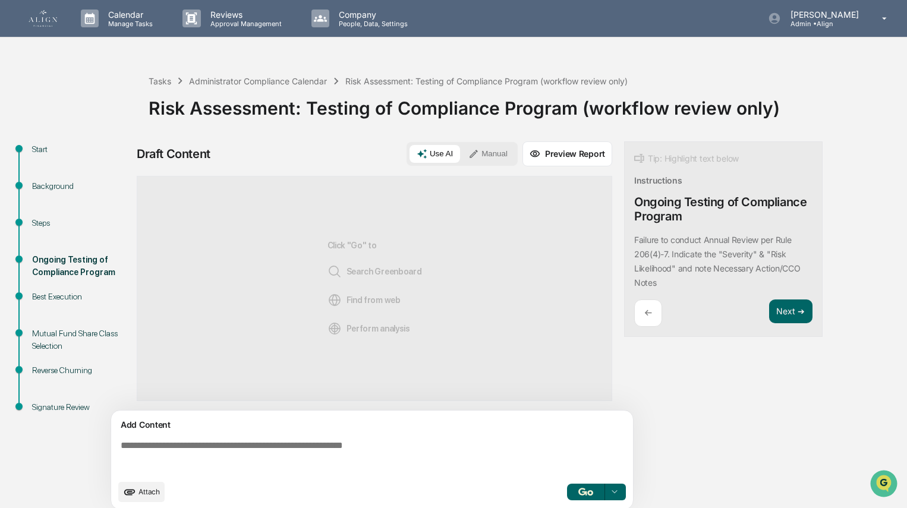
click at [503, 157] on button "Manual" at bounding box center [487, 154] width 53 height 18
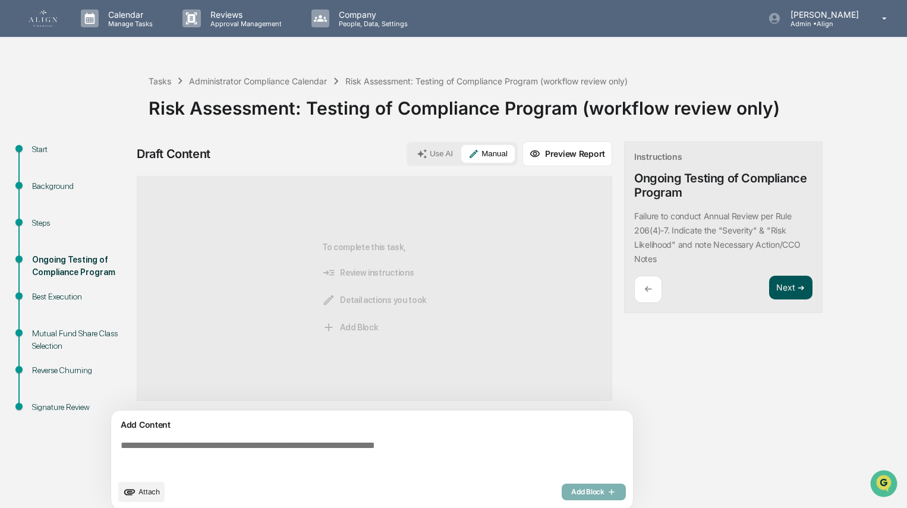
click at [781, 286] on button "Next ➔" at bounding box center [790, 288] width 43 height 24
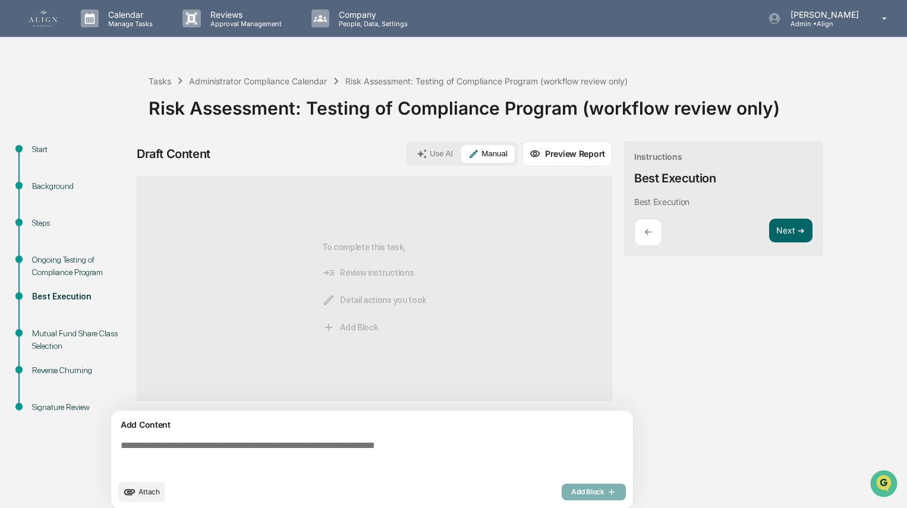
click at [315, 443] on textarea at bounding box center [374, 457] width 517 height 43
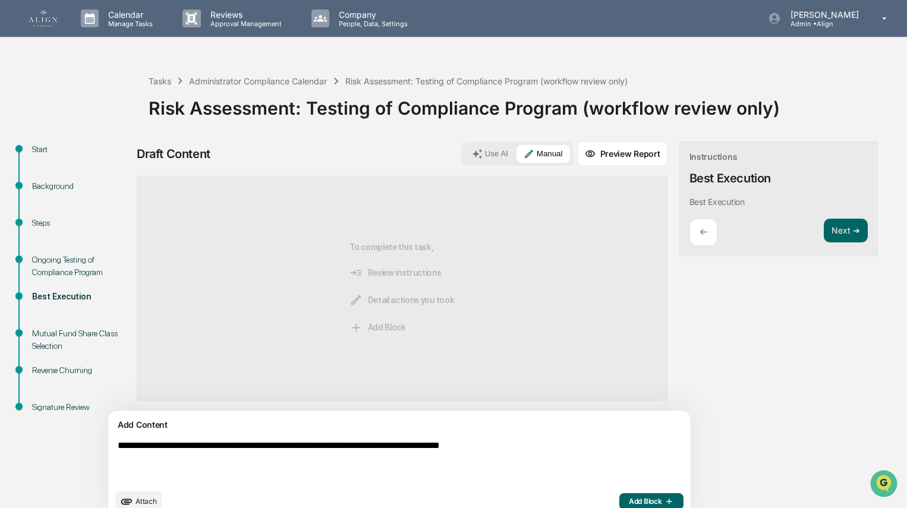
type textarea "**********"
click at [629, 500] on span "Add Block" at bounding box center [651, 502] width 45 height 10
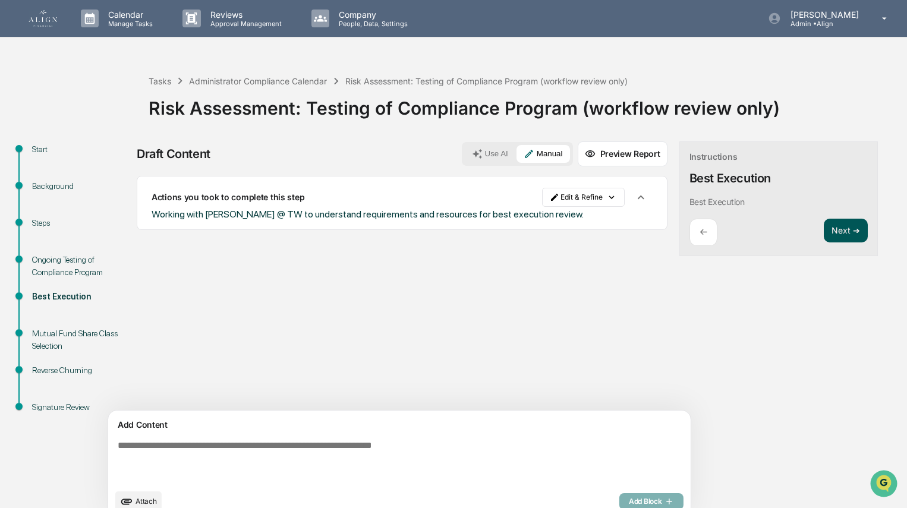
click at [824, 232] on button "Next ➔" at bounding box center [845, 231] width 43 height 24
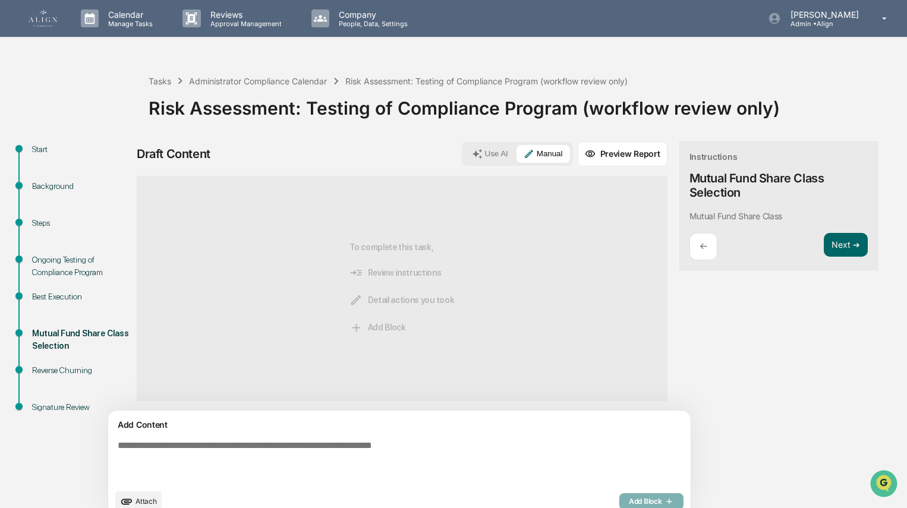
click at [235, 440] on textarea at bounding box center [372, 462] width 518 height 52
type textarea "*"
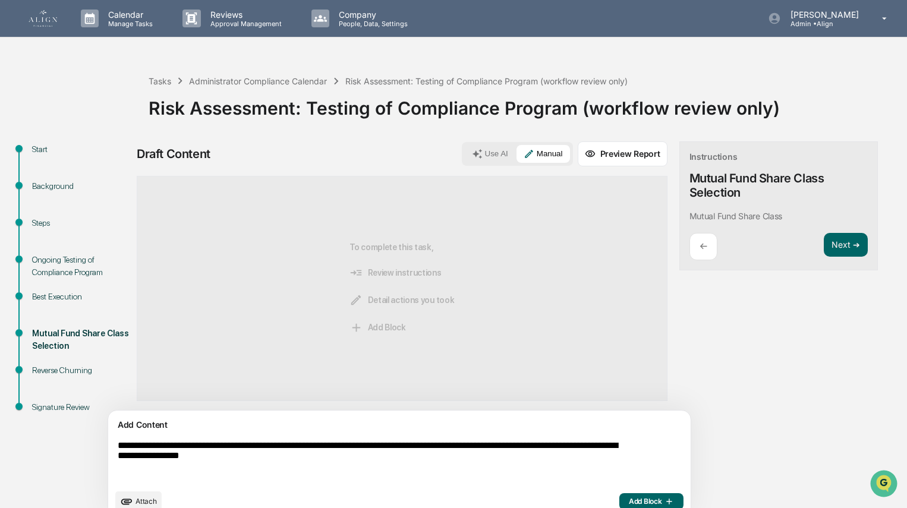
type textarea "**********"
click at [629, 498] on span "Add Block" at bounding box center [651, 502] width 45 height 10
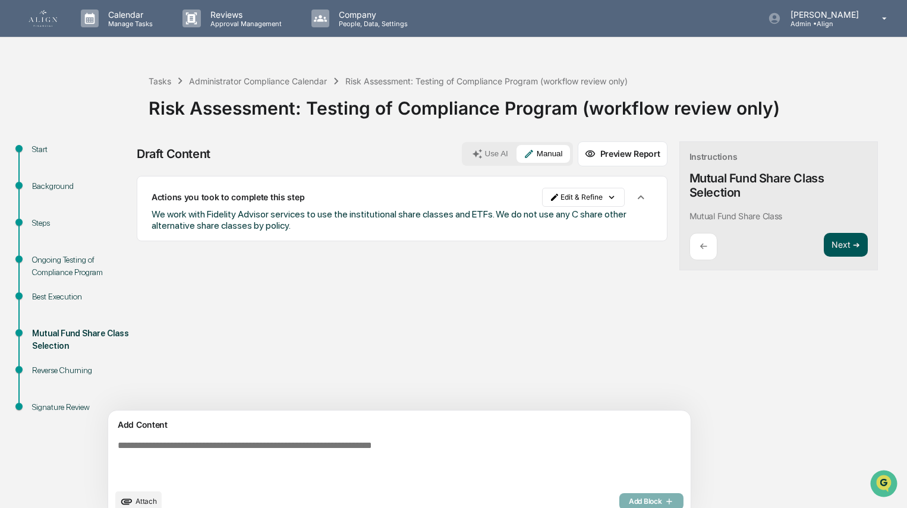
click at [824, 248] on button "Next ➔" at bounding box center [845, 245] width 43 height 24
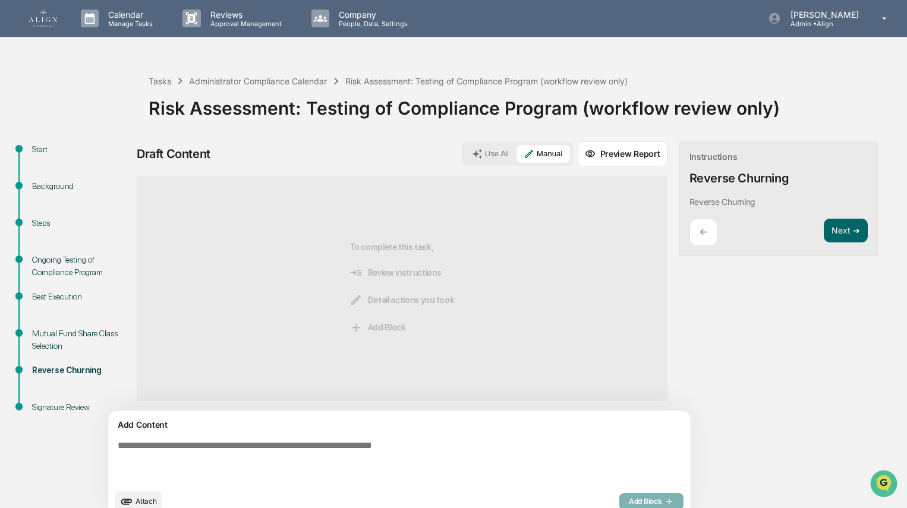
click at [228, 444] on textarea at bounding box center [372, 462] width 518 height 52
drag, startPoint x: 200, startPoint y: 448, endPoint x: 54, endPoint y: 451, distance: 145.6
click at [54, 451] on div "**********" at bounding box center [453, 333] width 895 height 385
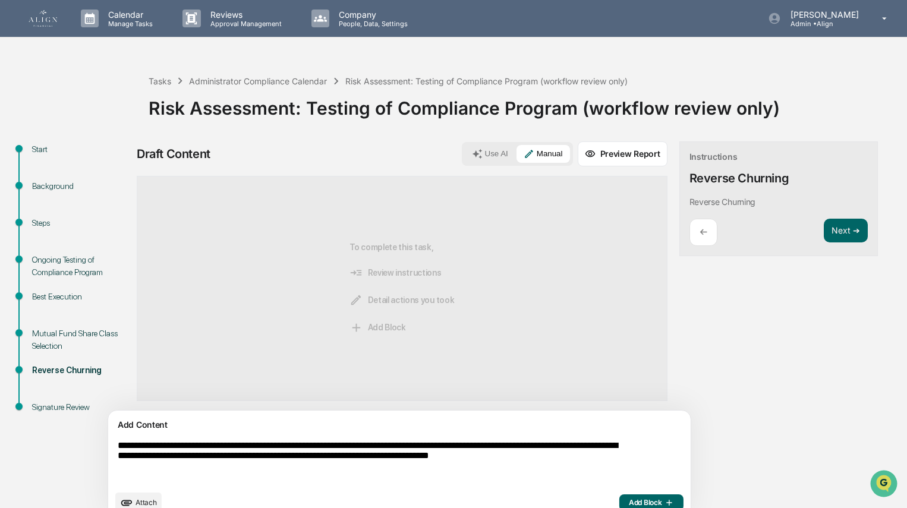
type textarea "**********"
click at [629, 501] on span "Add Block" at bounding box center [651, 503] width 45 height 10
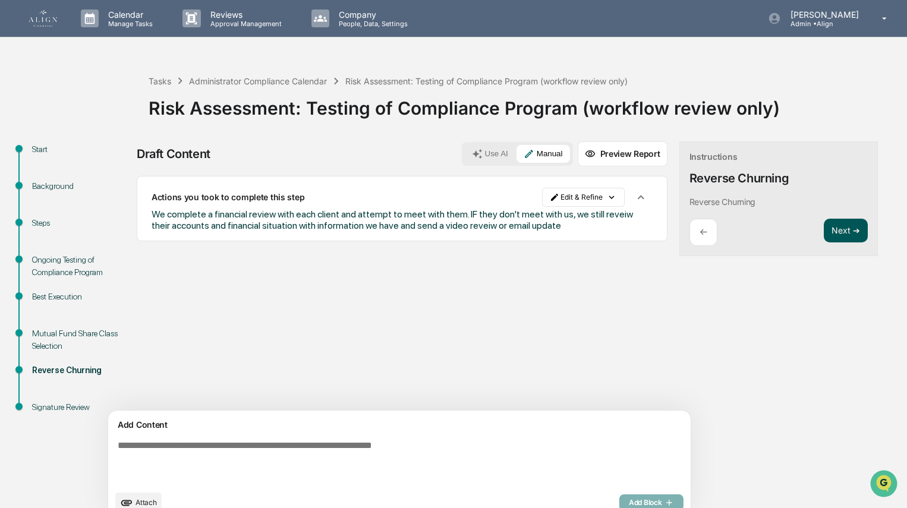
click at [824, 231] on button "Next ➔" at bounding box center [845, 231] width 43 height 24
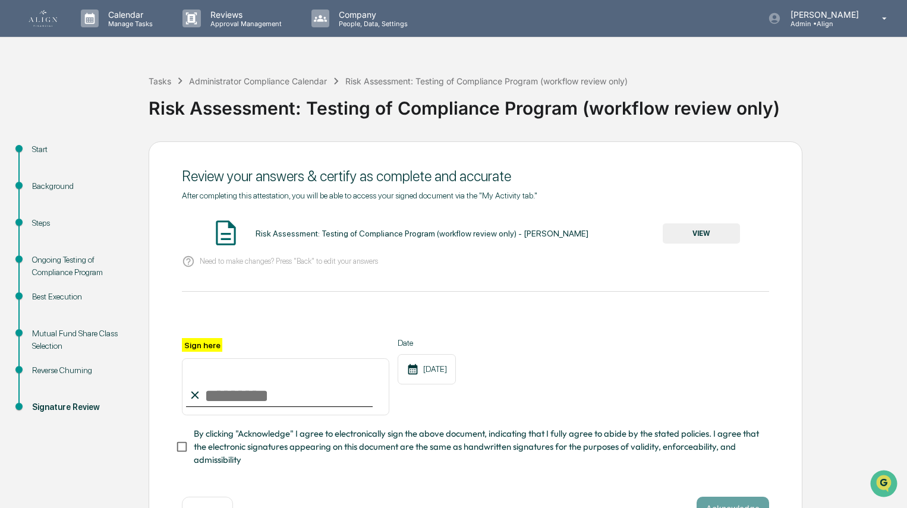
click at [221, 400] on input "Sign here" at bounding box center [285, 386] width 207 height 57
type input "**********"
click at [713, 237] on button "VIEW" at bounding box center [701, 233] width 77 height 20
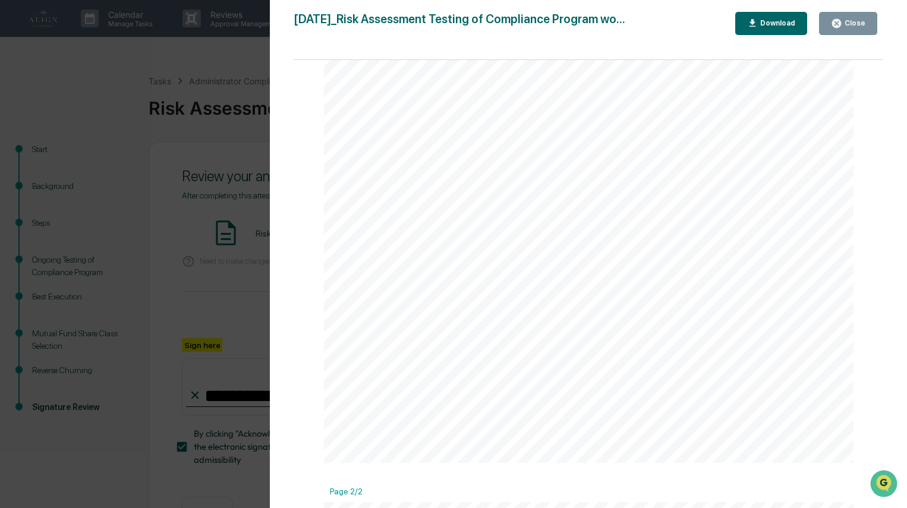
scroll to position [379, 0]
click at [868, 29] on button "Close" at bounding box center [848, 23] width 58 height 23
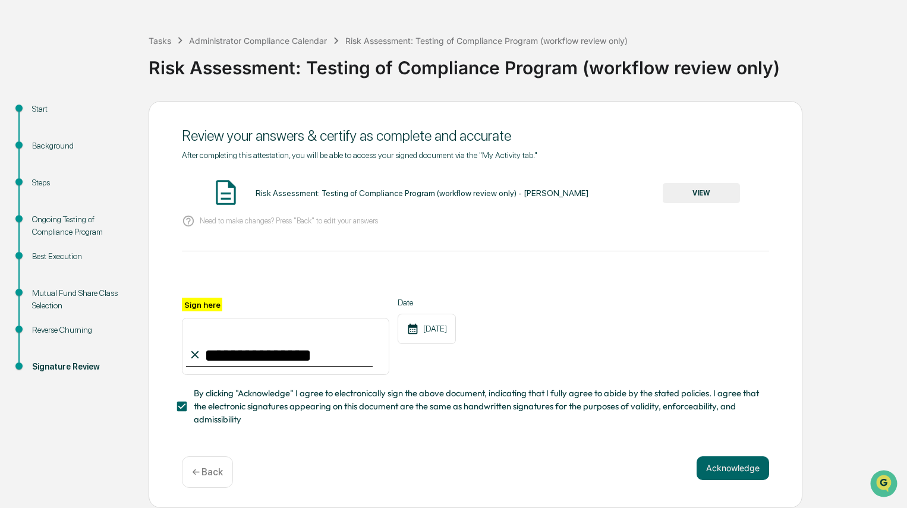
scroll to position [44, 0]
click at [736, 469] on button "Acknowledge" at bounding box center [733, 468] width 73 height 24
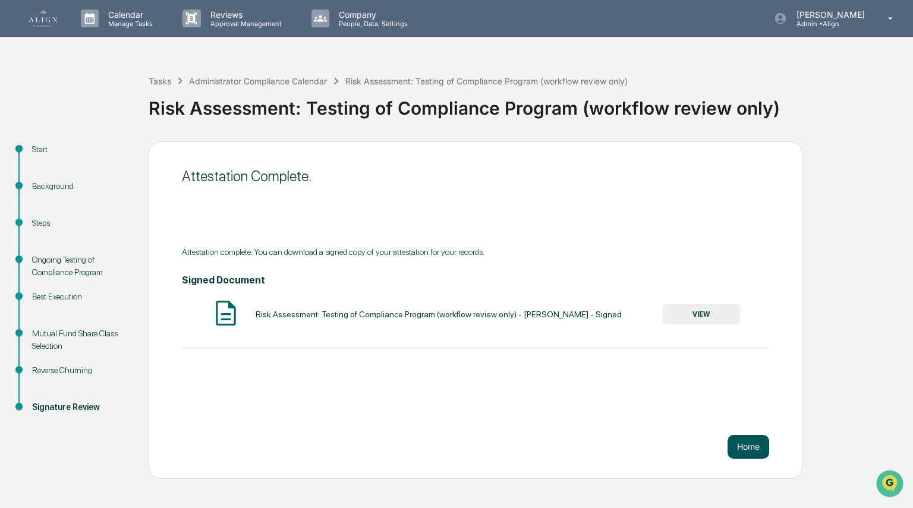
click at [752, 444] on button "Home" at bounding box center [748, 447] width 42 height 24
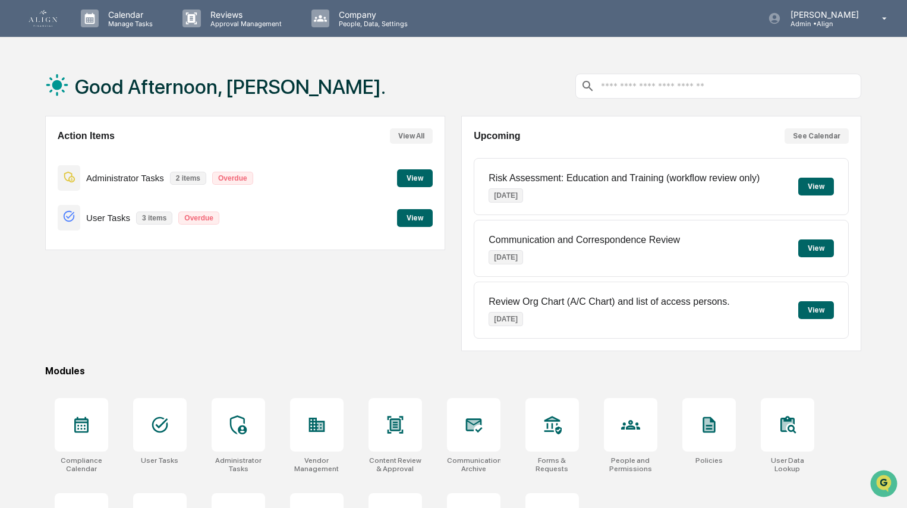
click at [424, 182] on button "View" at bounding box center [415, 178] width 36 height 18
